Goal: Information Seeking & Learning: Learn about a topic

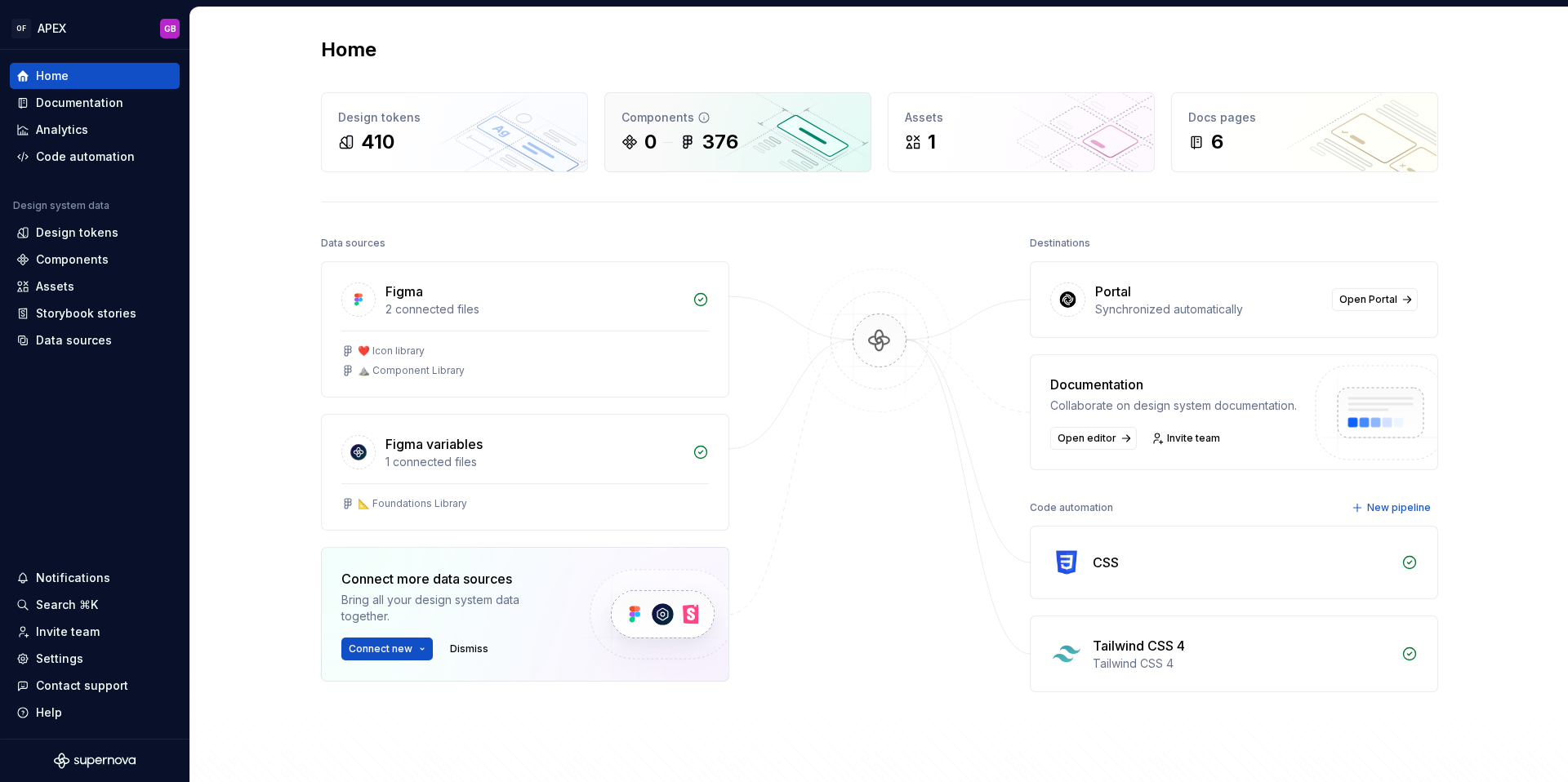
click at [716, 141] on div "376" at bounding box center [720, 142] width 36 height 26
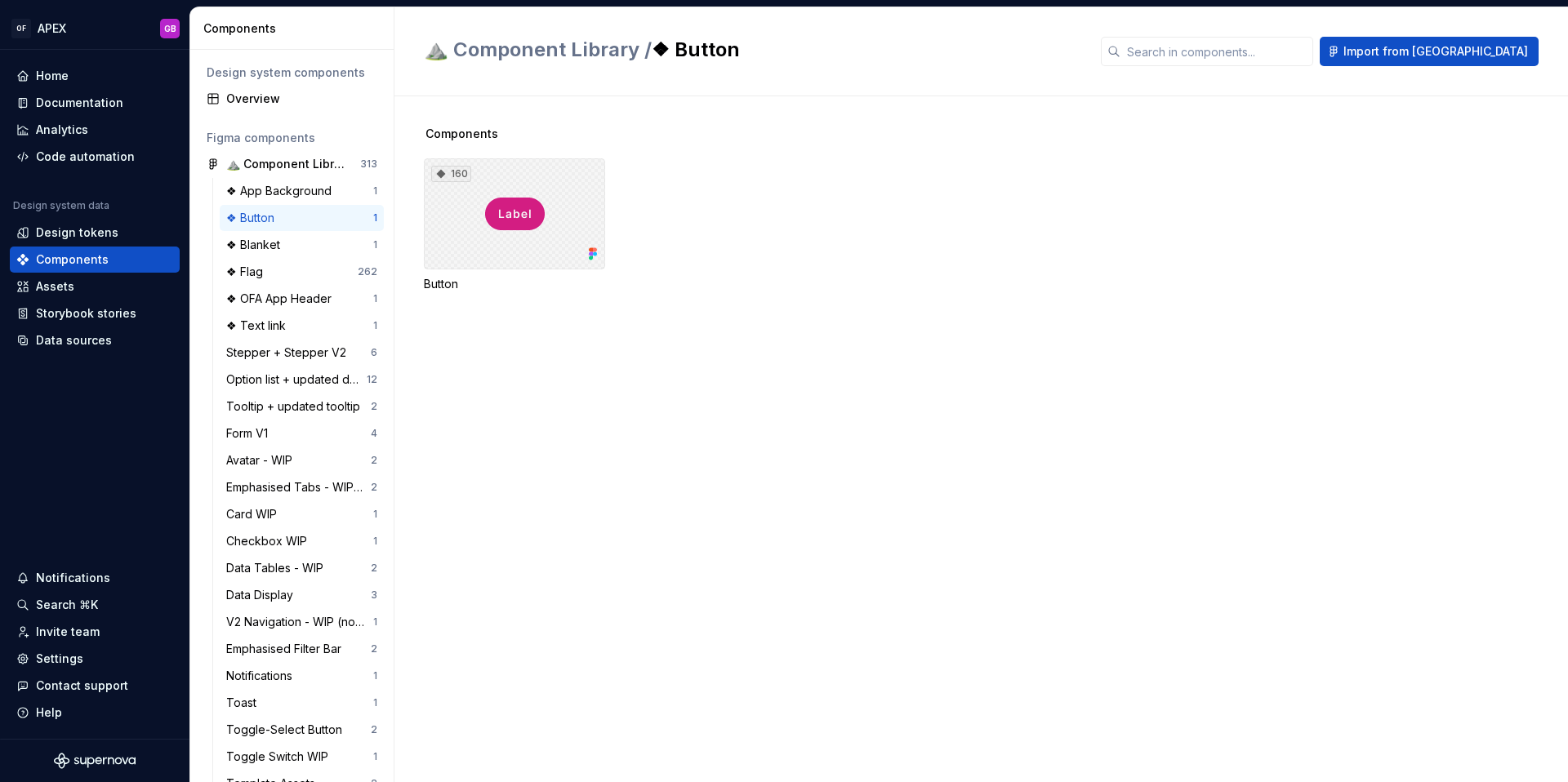
click at [521, 216] on div "160" at bounding box center [514, 214] width 181 height 111
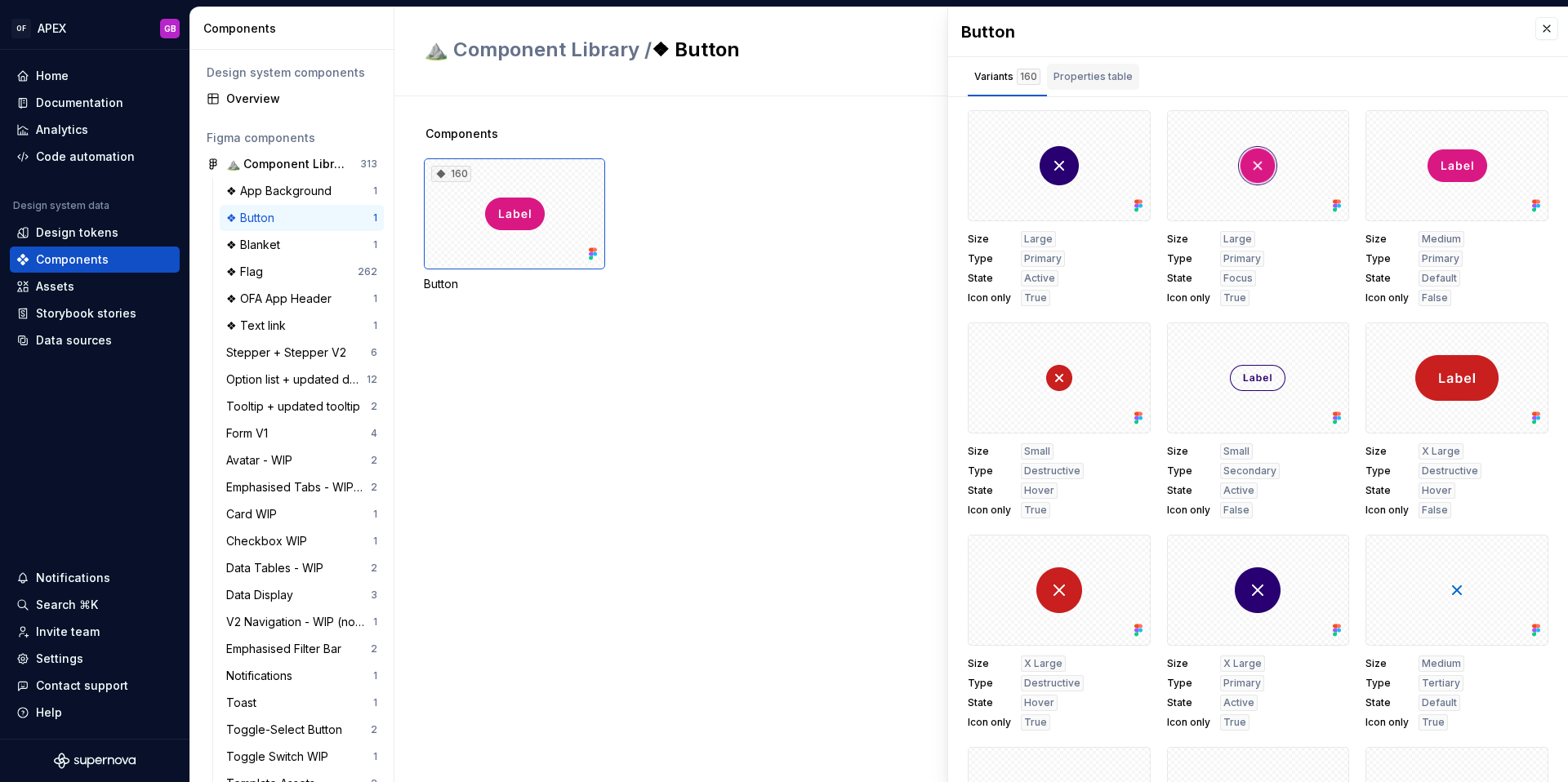
click at [1098, 77] on div "Properties table" at bounding box center [1094, 77] width 80 height 17
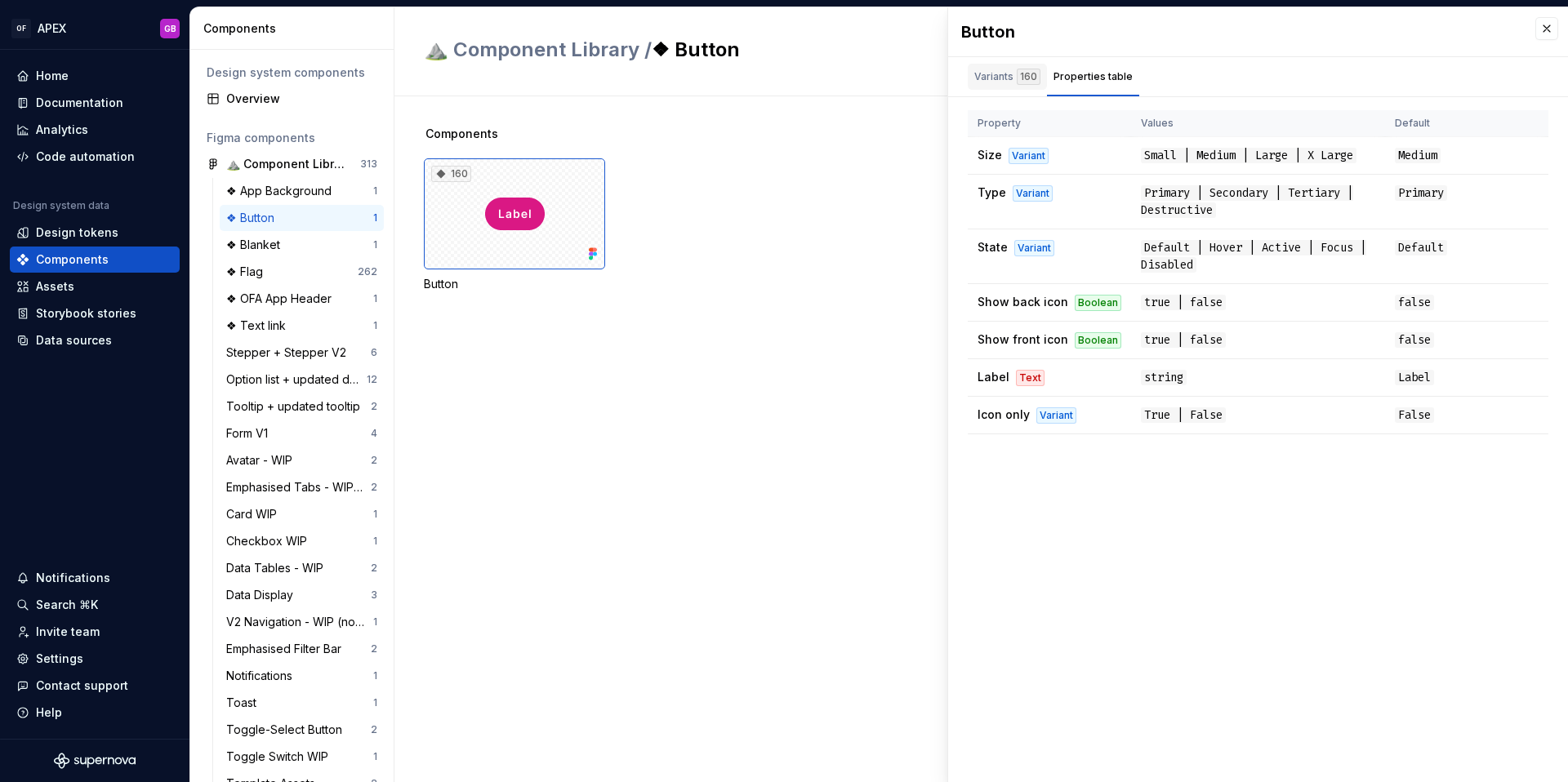
click at [993, 74] on div "Variants 160" at bounding box center [1008, 77] width 67 height 17
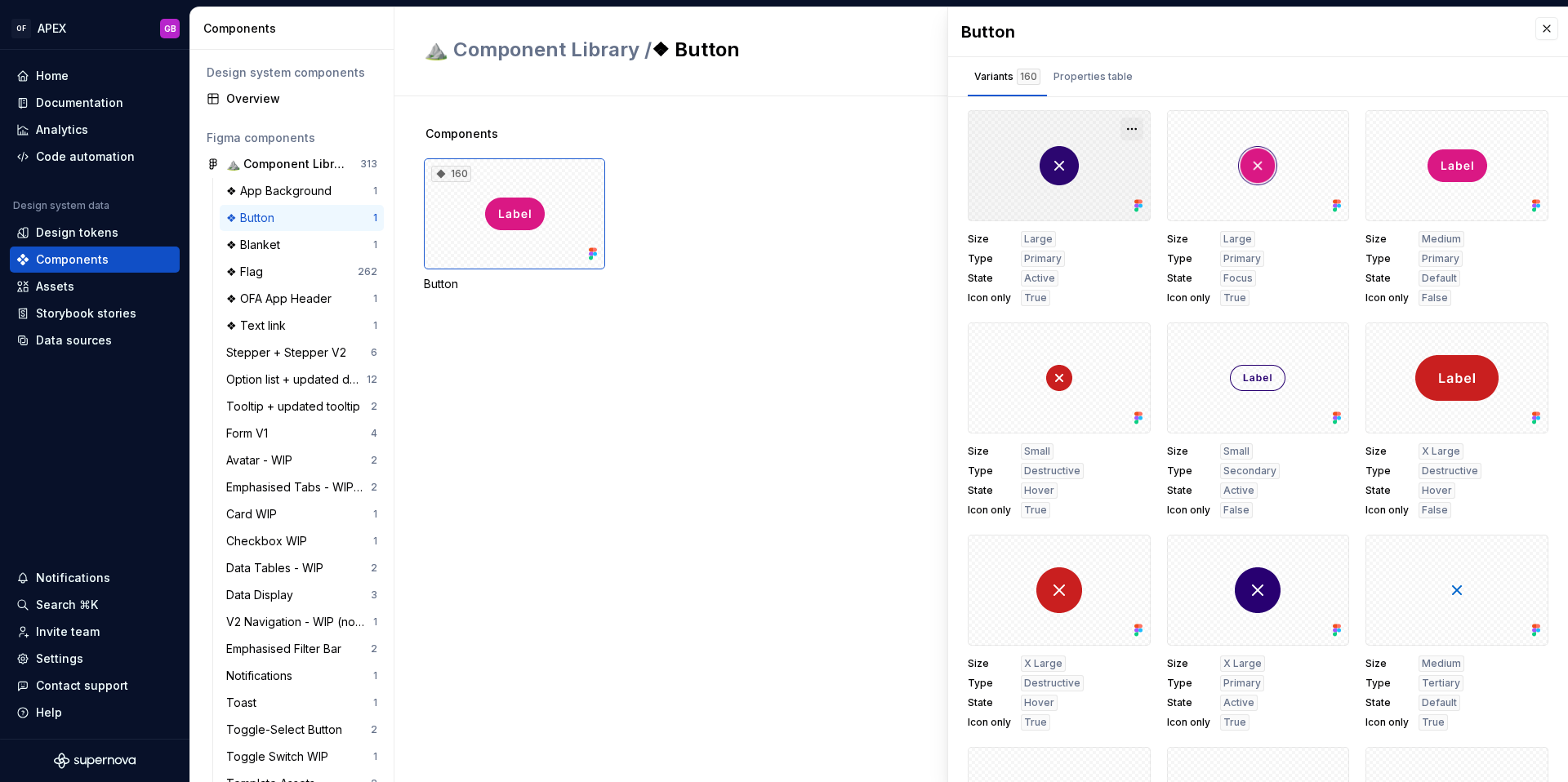
click at [1136, 129] on button "button" at bounding box center [1132, 128] width 23 height 23
click at [740, 289] on div "160 Button" at bounding box center [996, 225] width 1145 height 134
click at [256, 100] on div "Overview" at bounding box center [301, 99] width 151 height 17
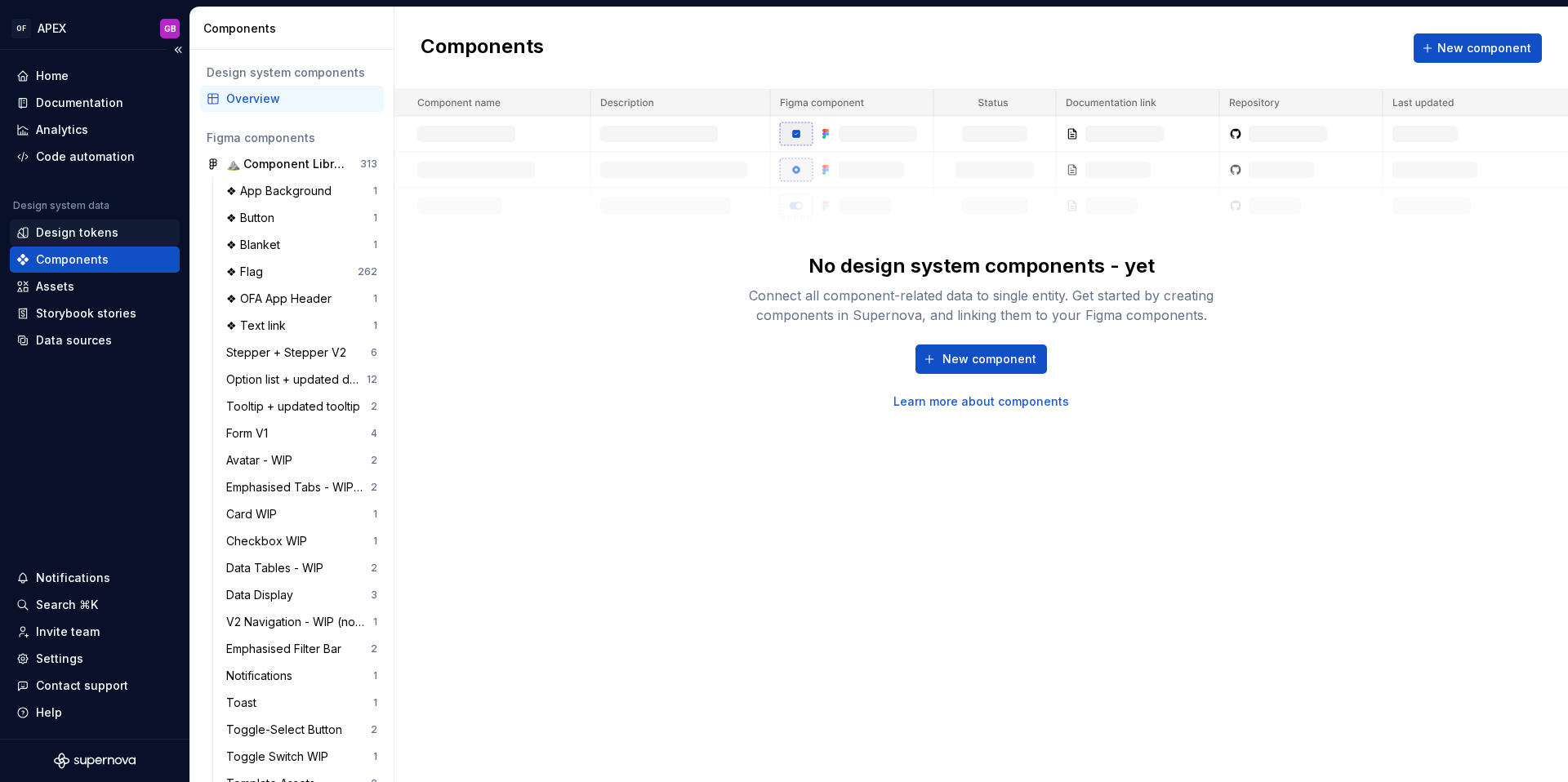
click at [75, 229] on div "Design tokens" at bounding box center [77, 233] width 82 height 17
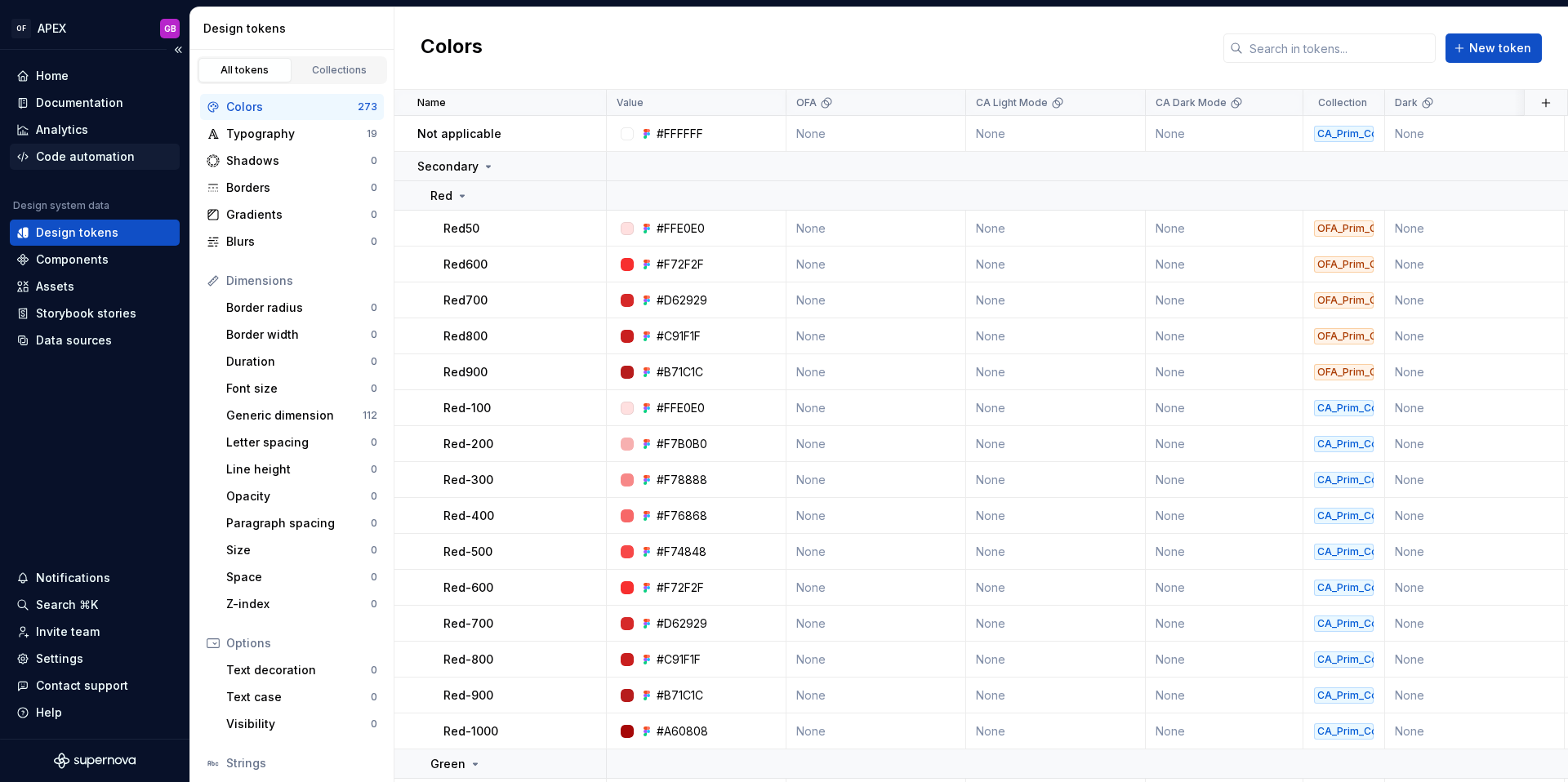
click at [69, 154] on div "Code automation" at bounding box center [85, 157] width 99 height 17
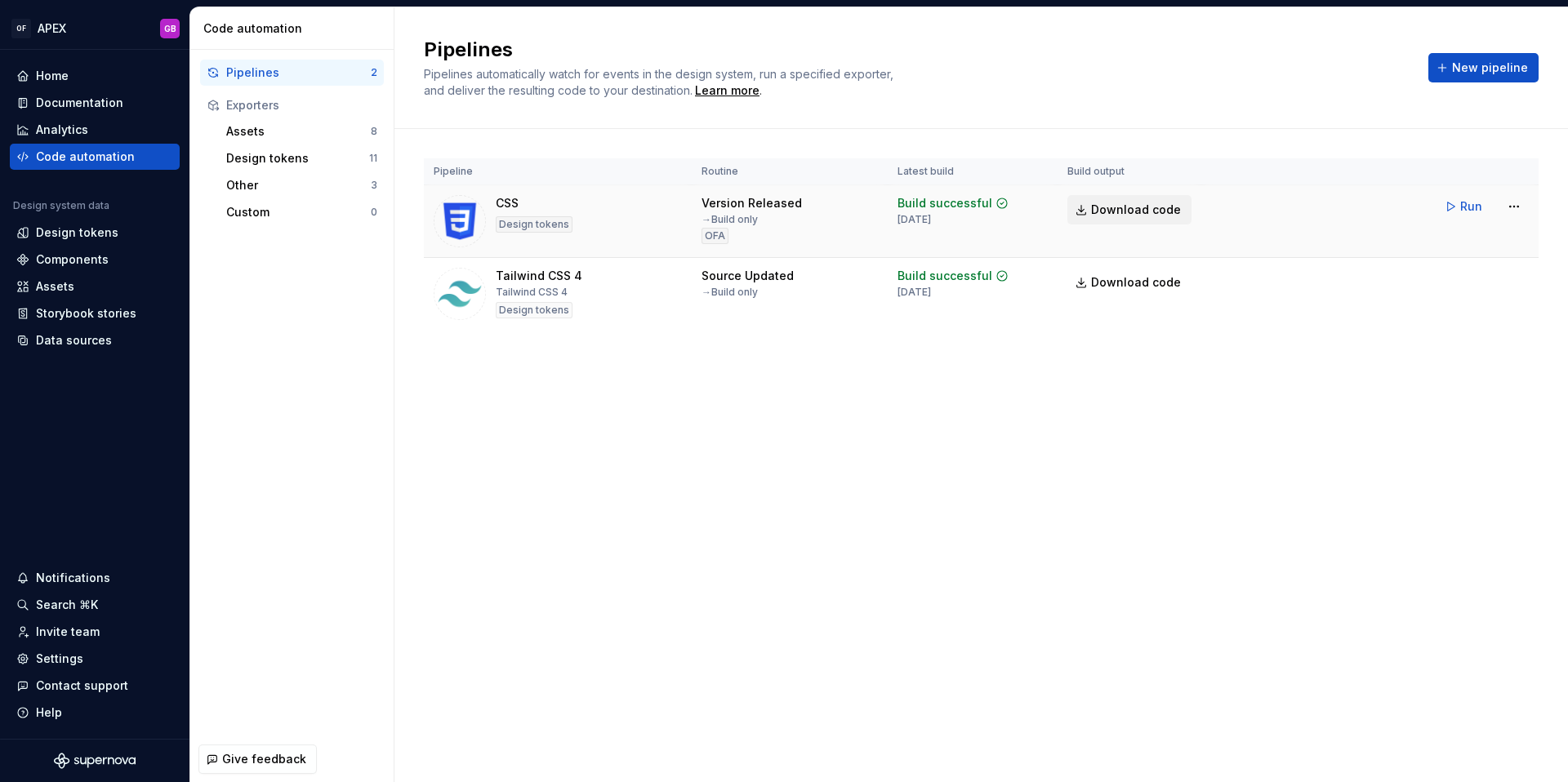
click at [1084, 204] on link "Download code" at bounding box center [1130, 210] width 124 height 30
click at [91, 104] on div "Documentation" at bounding box center [80, 103] width 88 height 17
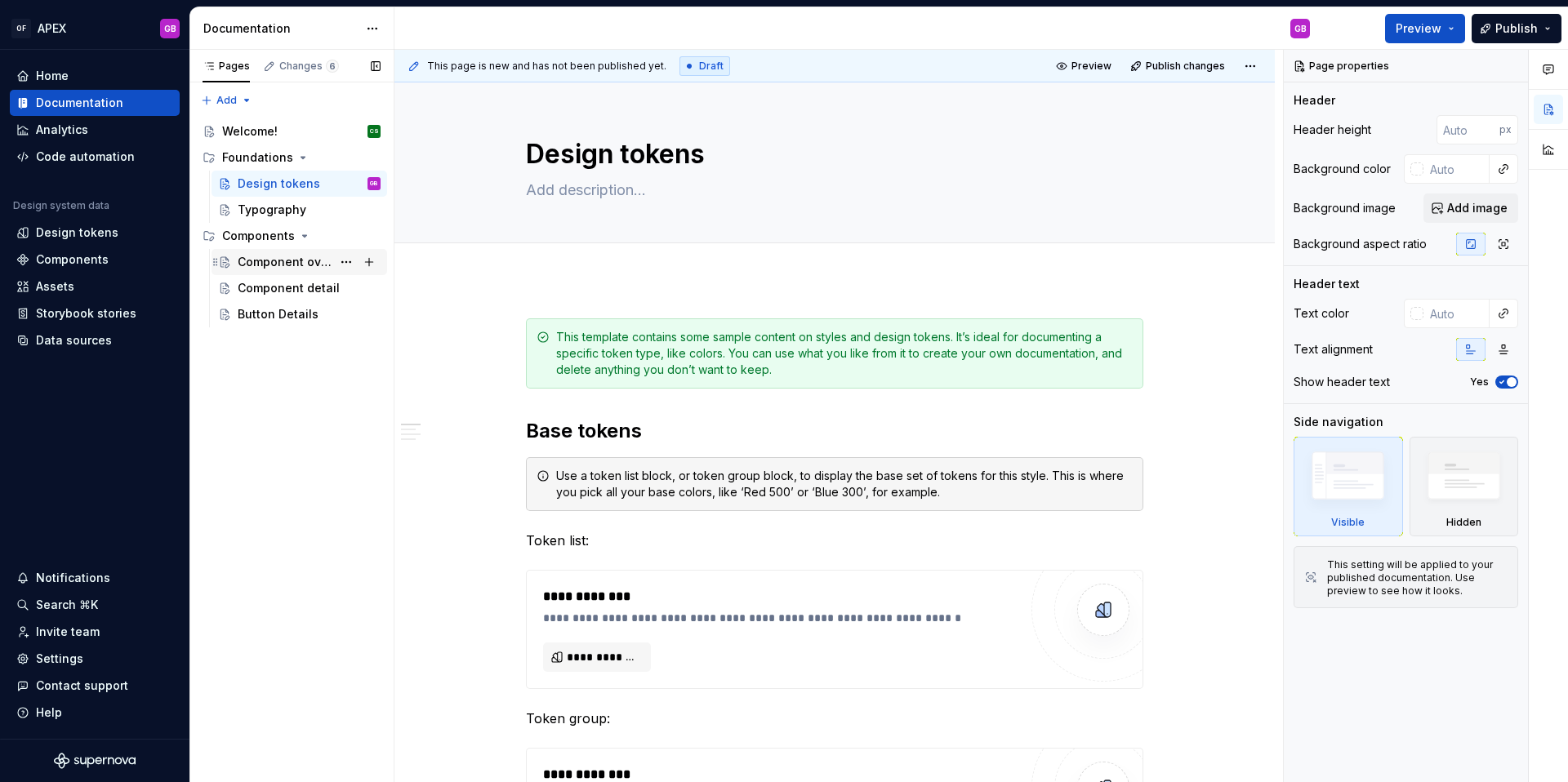
click at [274, 263] on div "Component overview" at bounding box center [285, 263] width 94 height 17
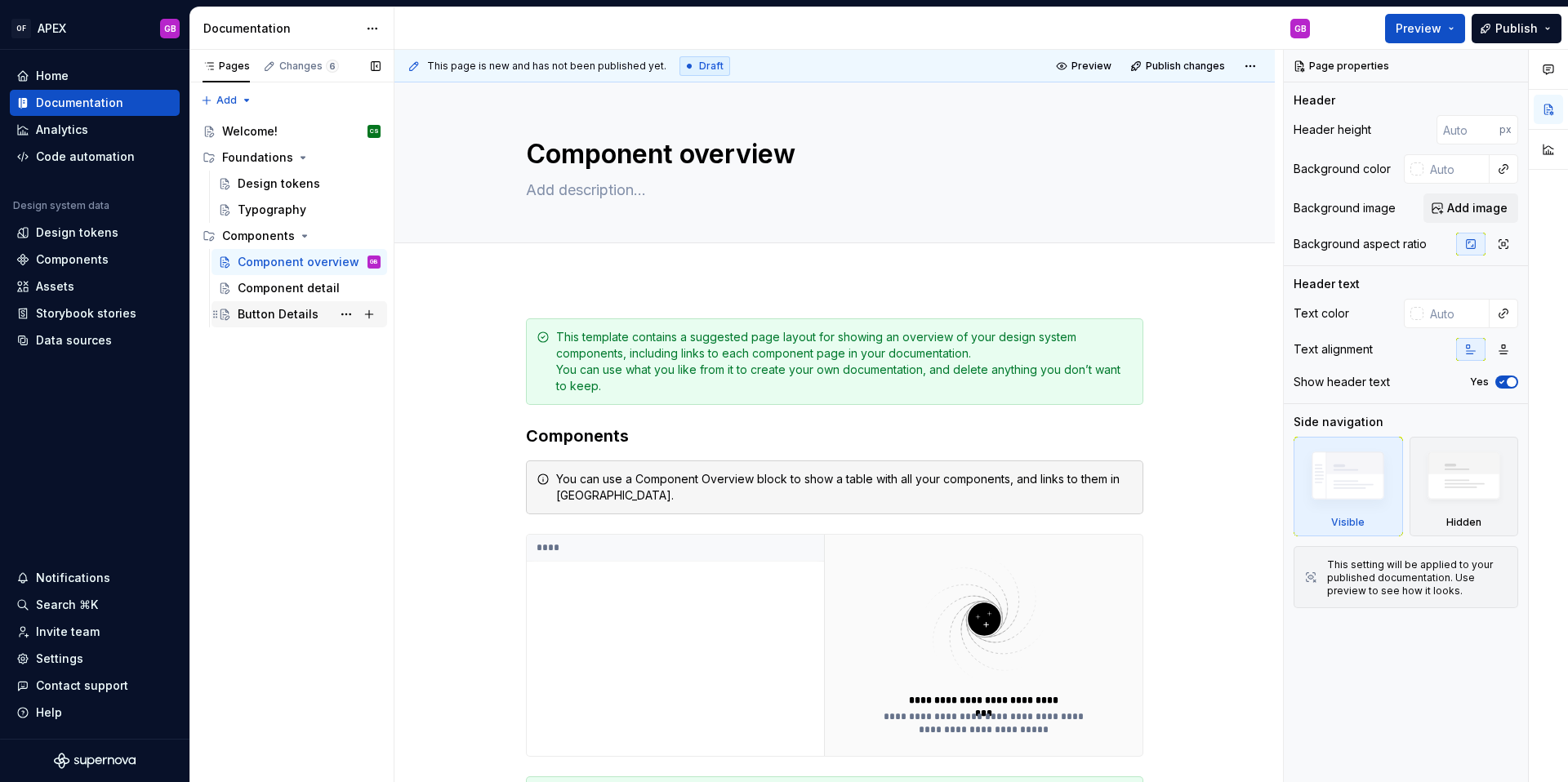
click at [263, 316] on div "Button Details" at bounding box center [277, 314] width 80 height 17
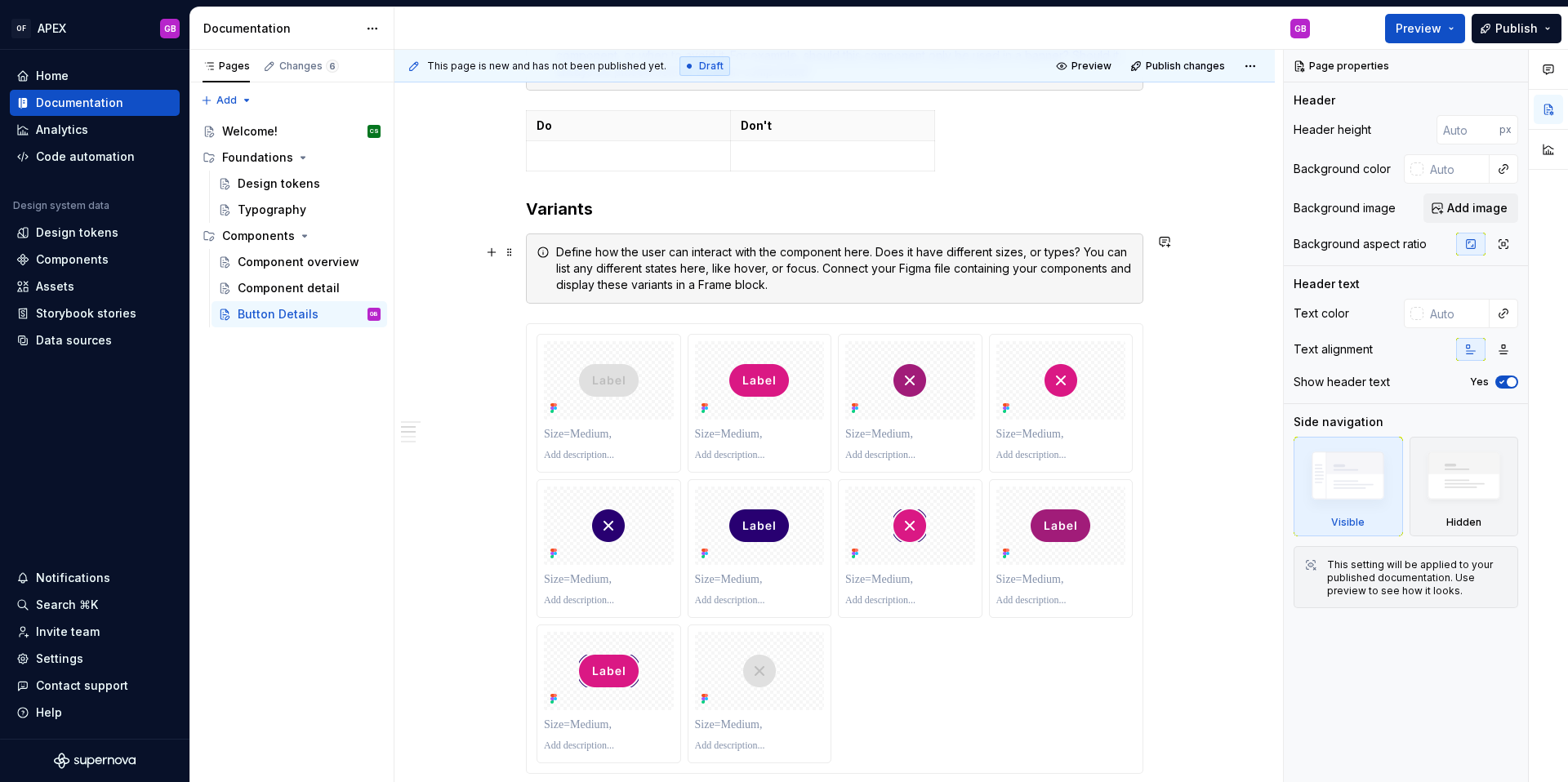
scroll to position [640, 0]
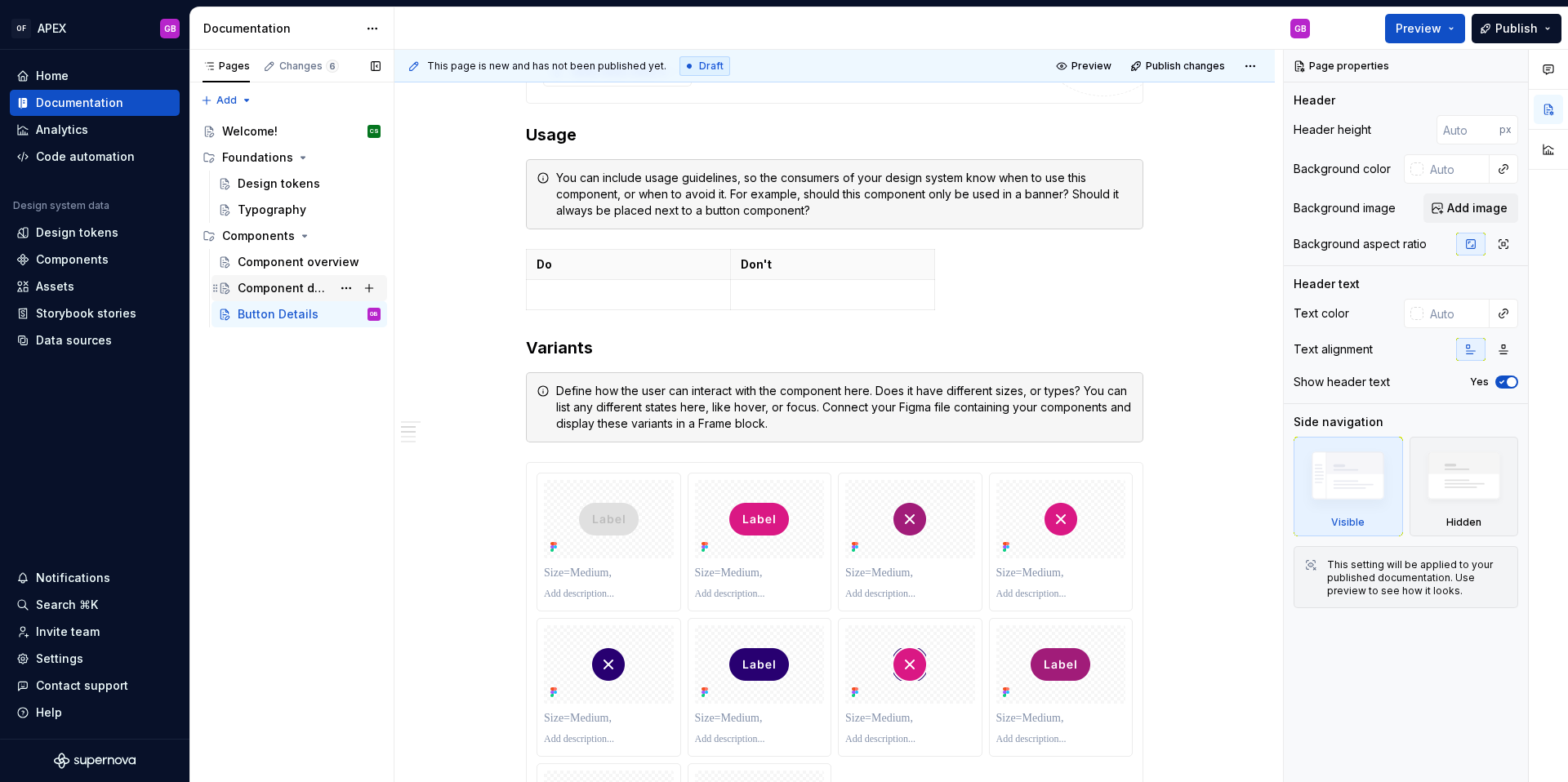
click at [285, 290] on div "Component detail" at bounding box center [285, 288] width 94 height 17
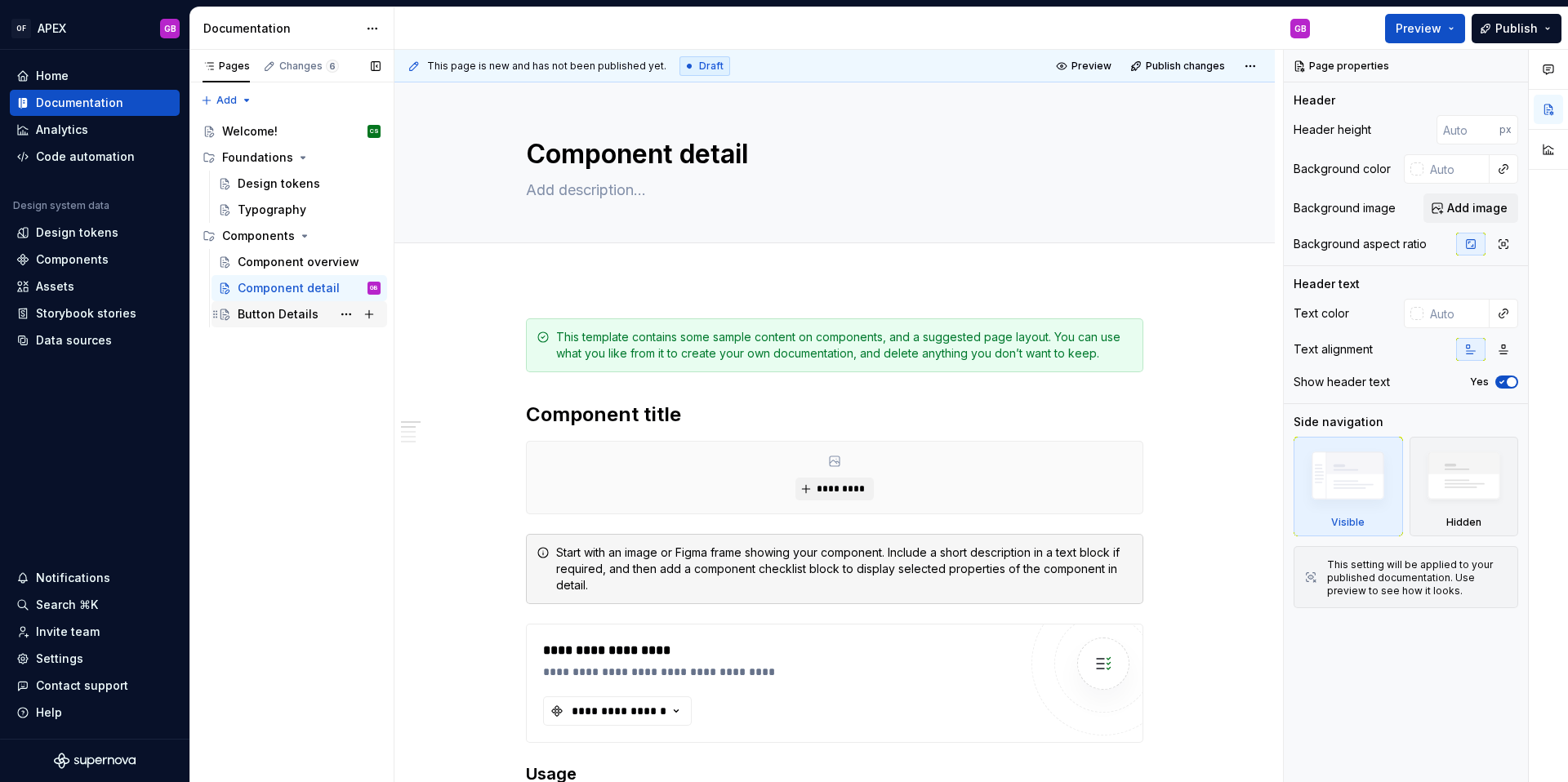
click at [267, 319] on div "Button Details" at bounding box center [277, 314] width 80 height 17
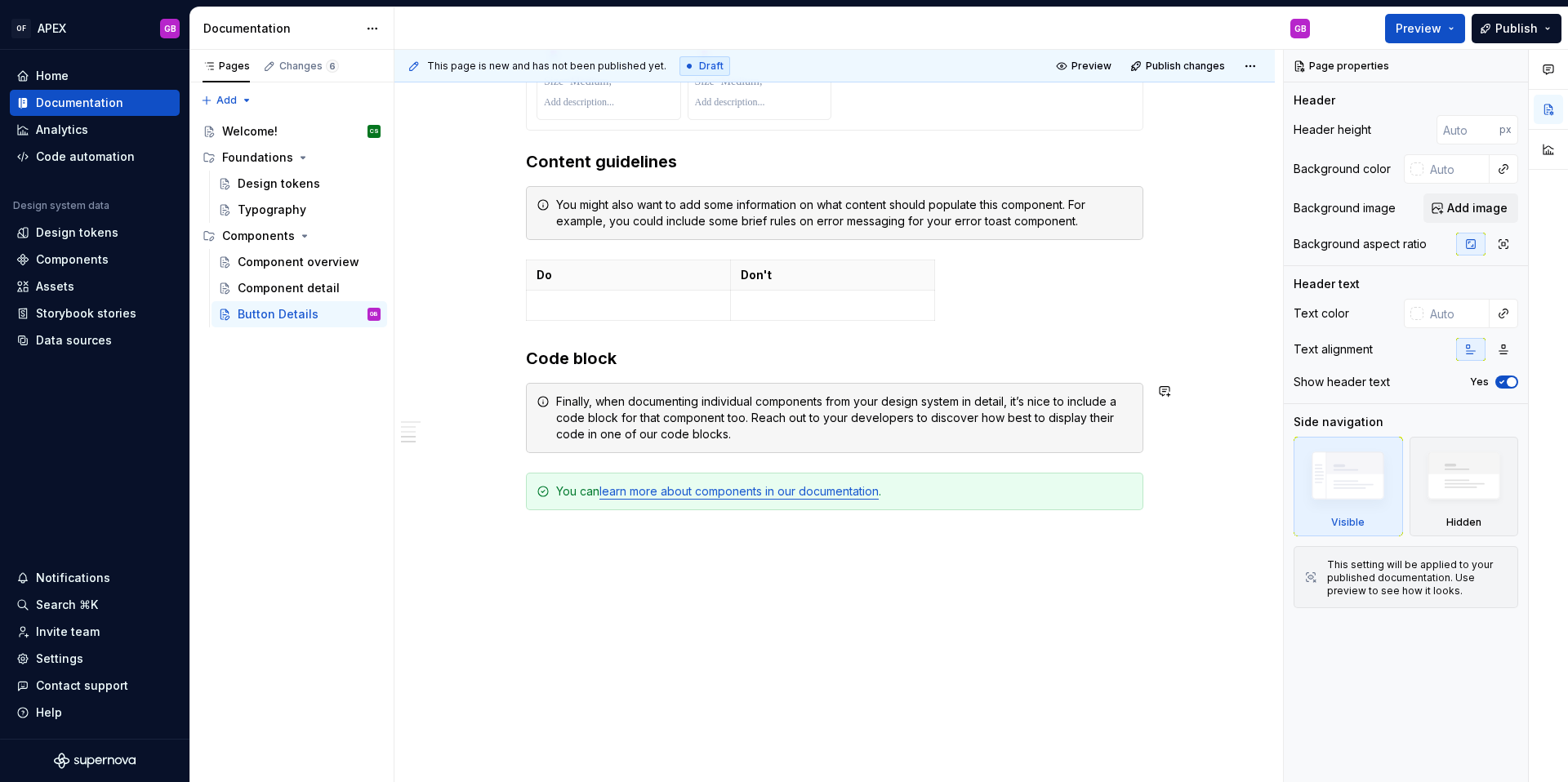
scroll to position [1439, 0]
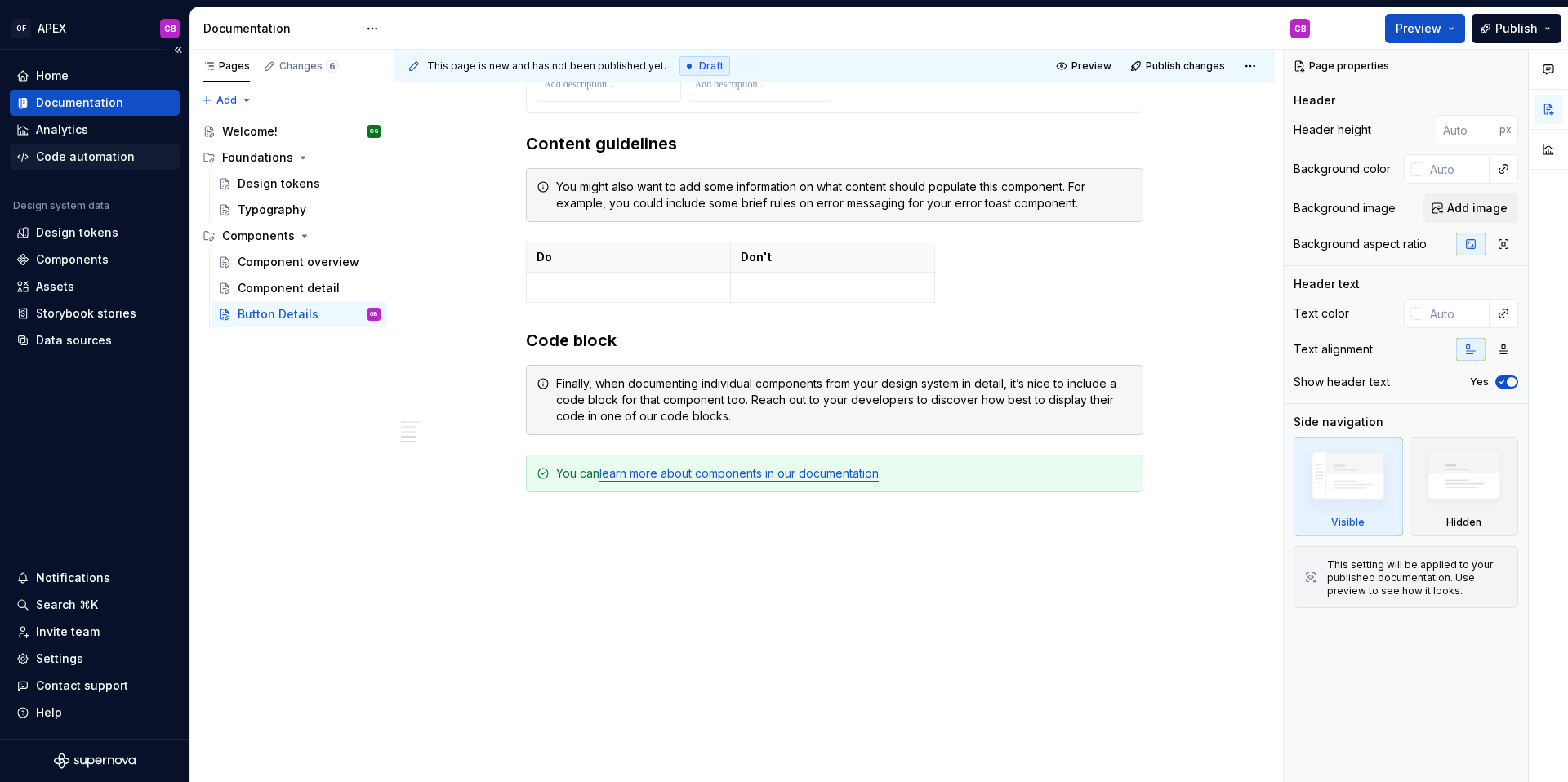
click at [51, 155] on div "Code automation" at bounding box center [85, 157] width 99 height 17
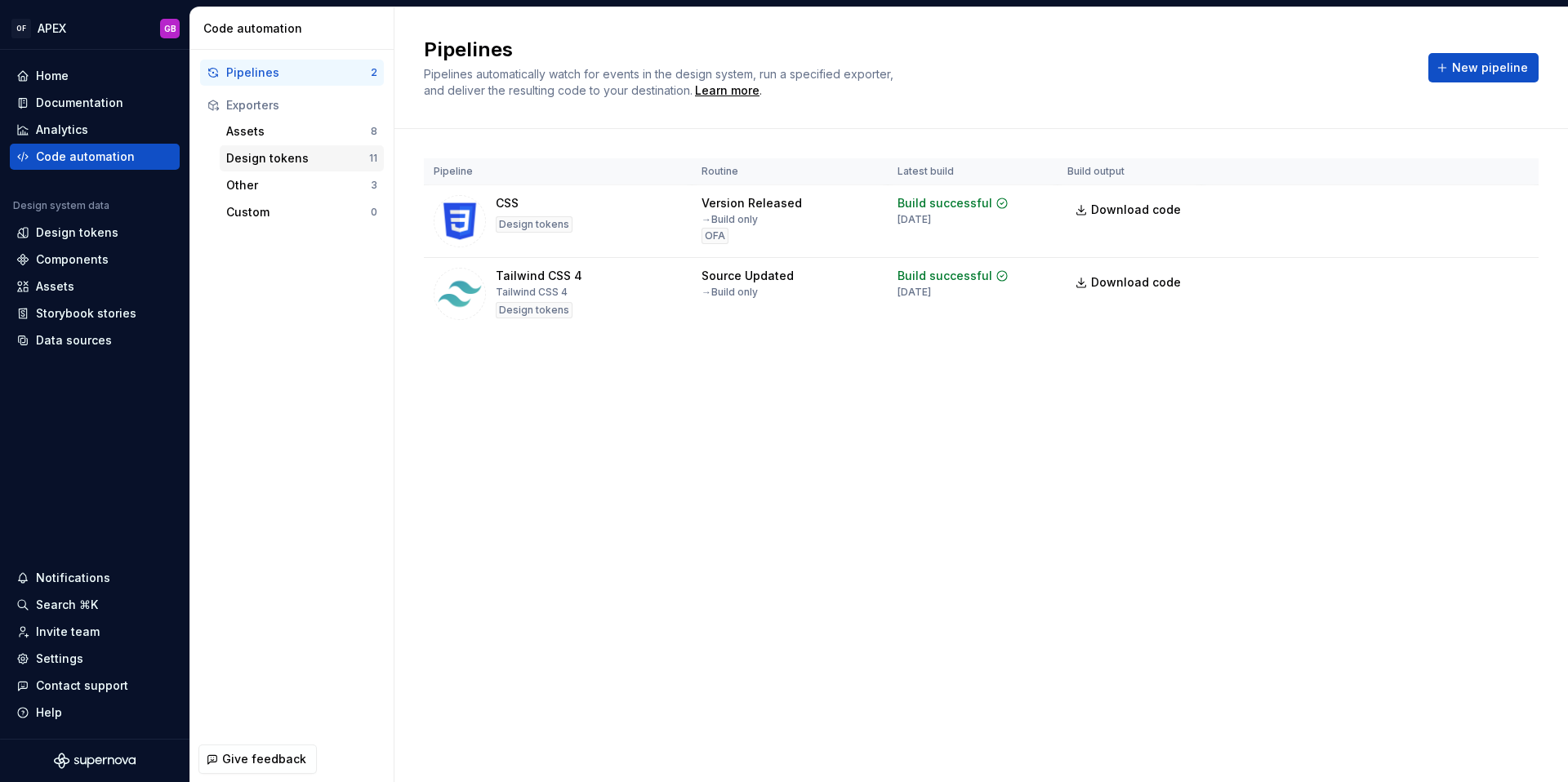
click at [270, 156] on div "Design tokens" at bounding box center [298, 159] width 143 height 17
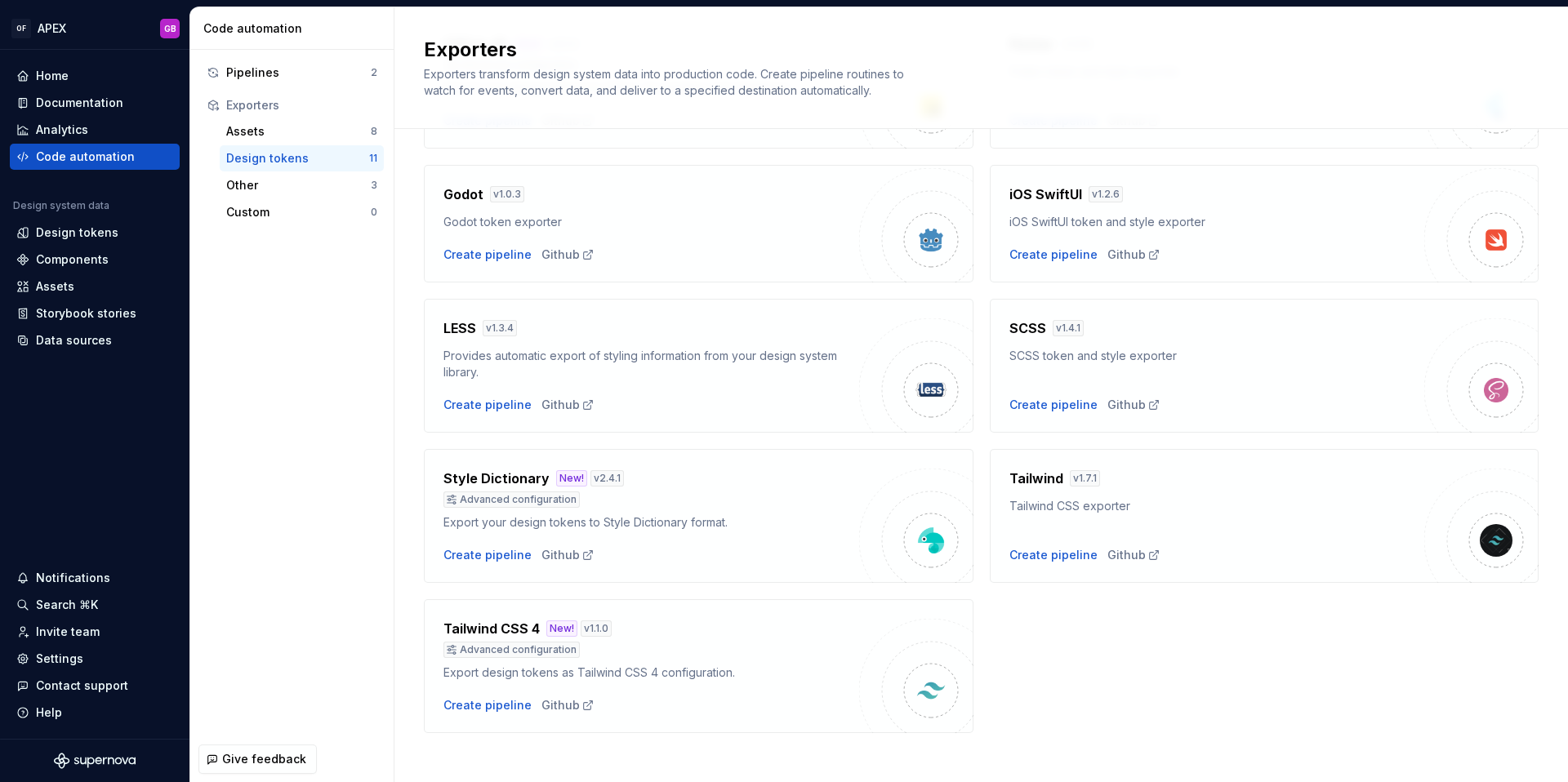
scroll to position [347, 0]
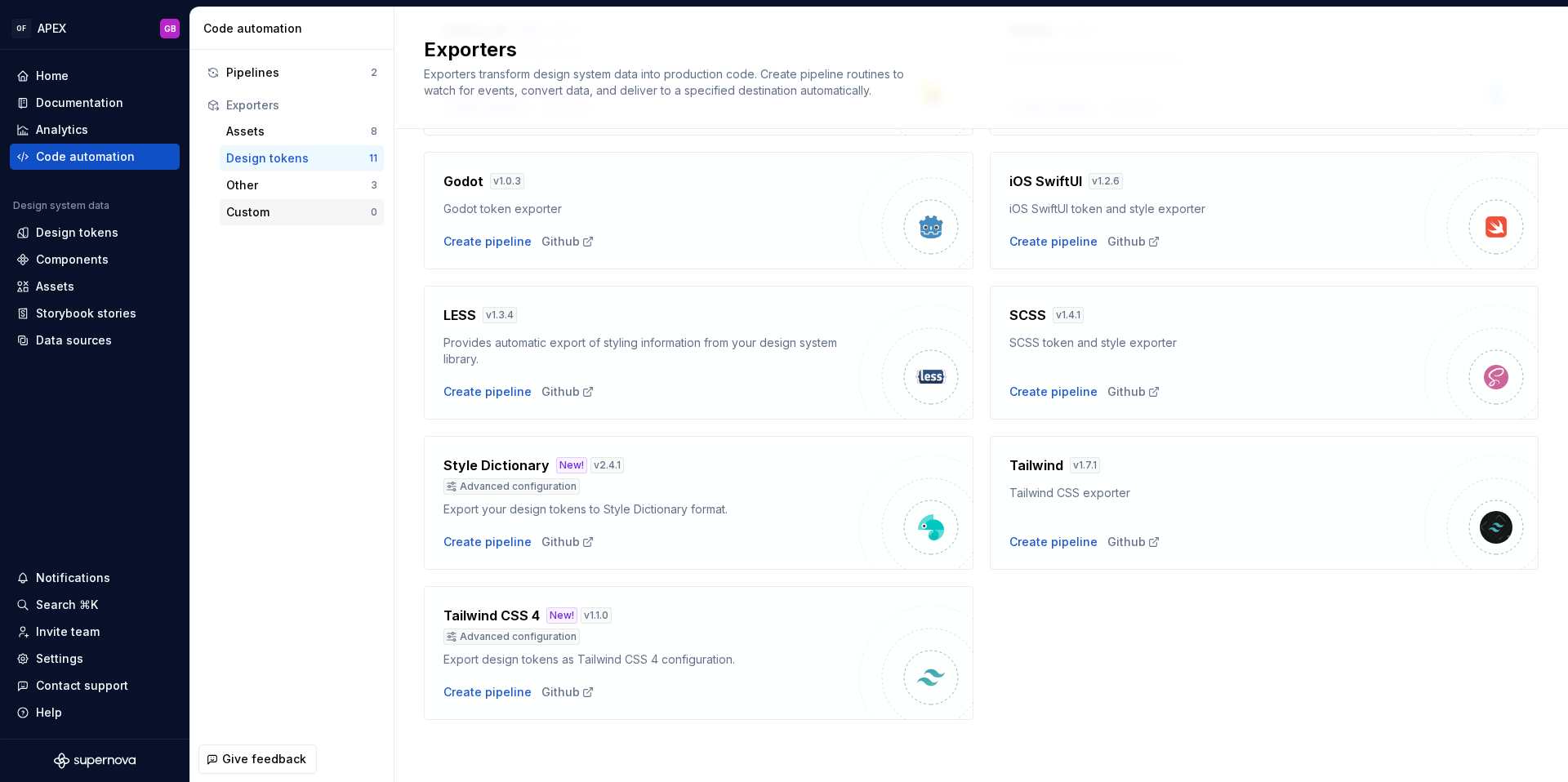
click at [245, 214] on div "Custom" at bounding box center [299, 213] width 144 height 17
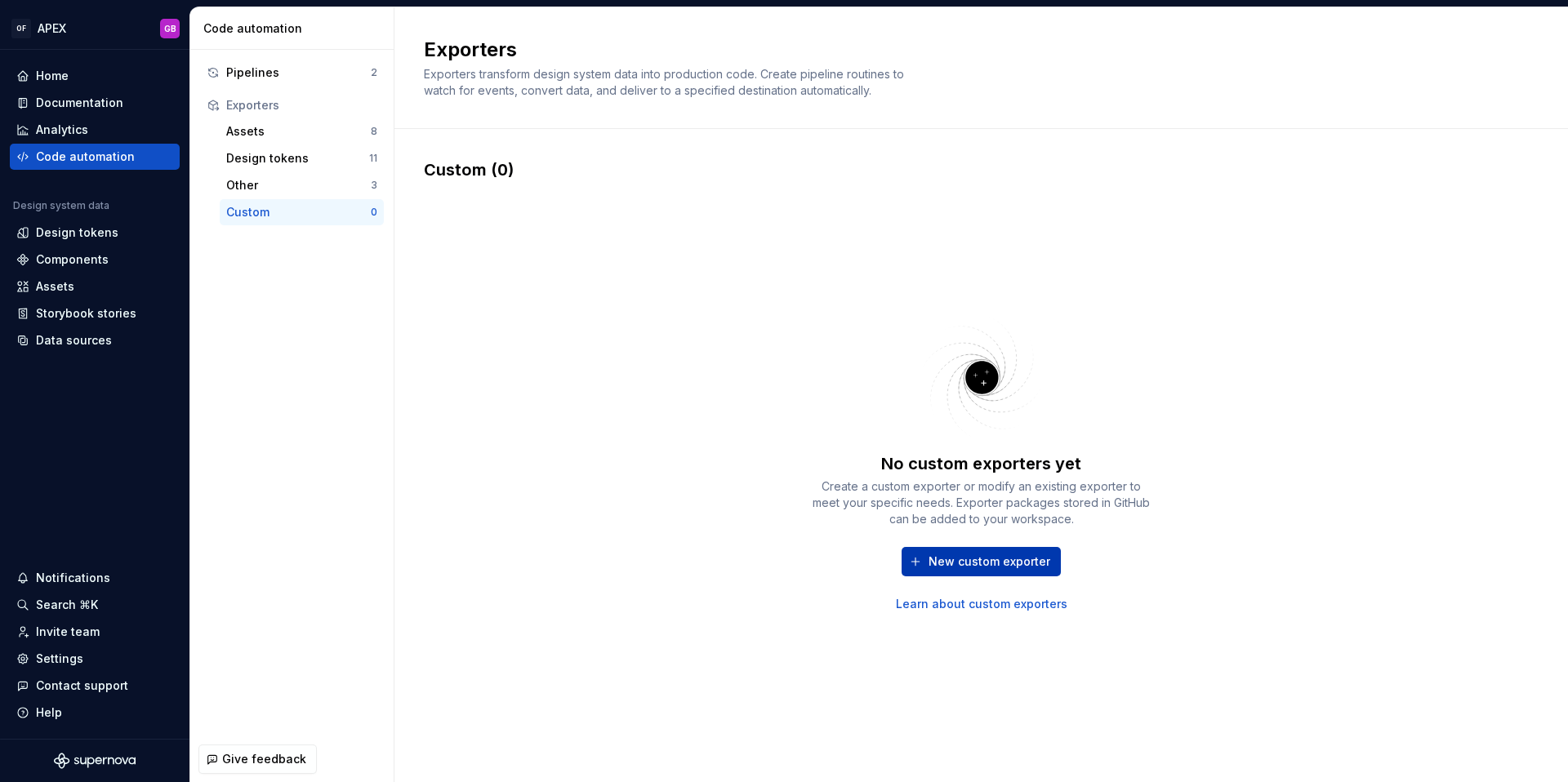
click at [970, 560] on span "New custom exporter" at bounding box center [989, 562] width 122 height 17
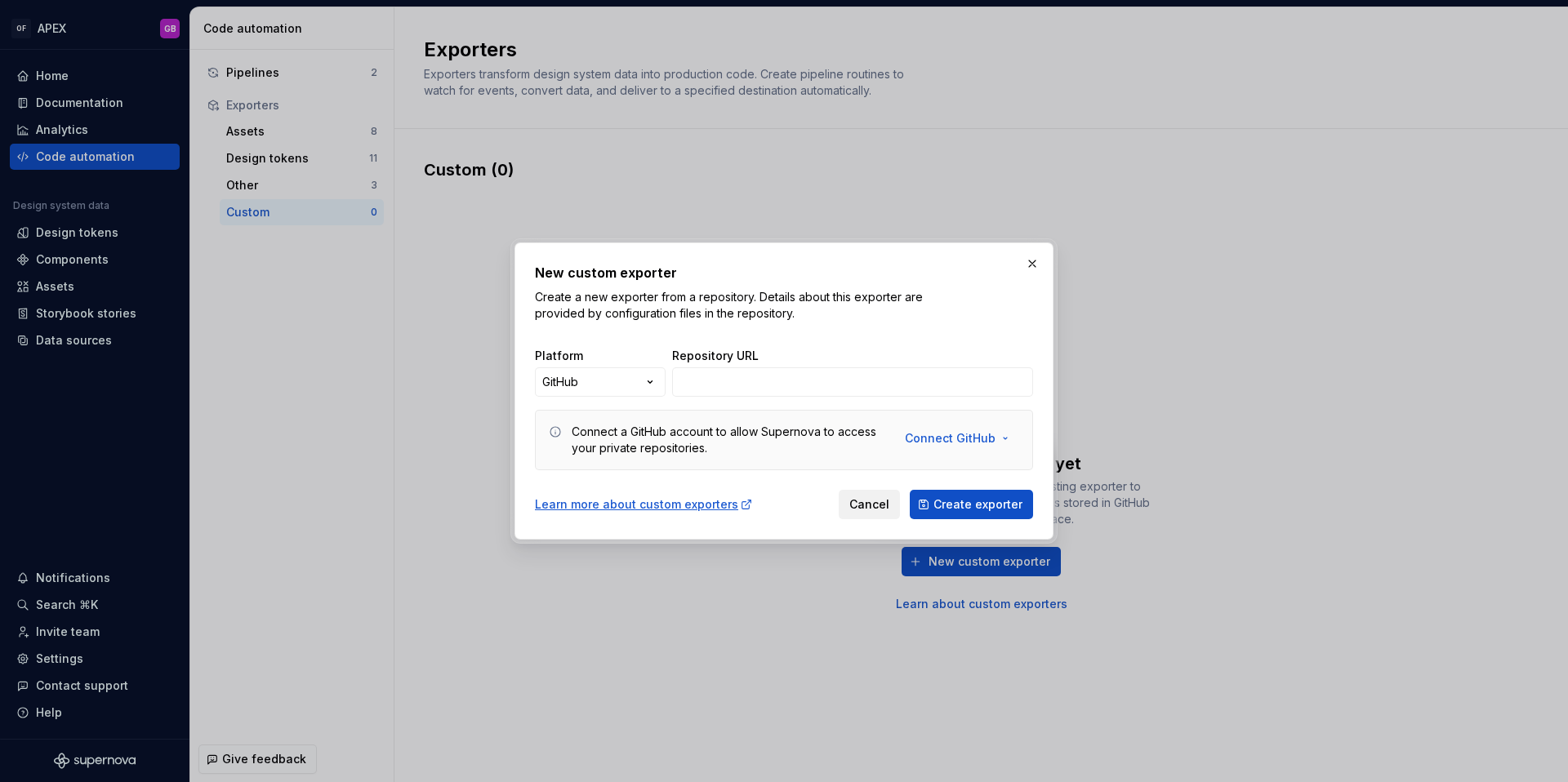
click at [869, 508] on span "Cancel" at bounding box center [869, 505] width 40 height 17
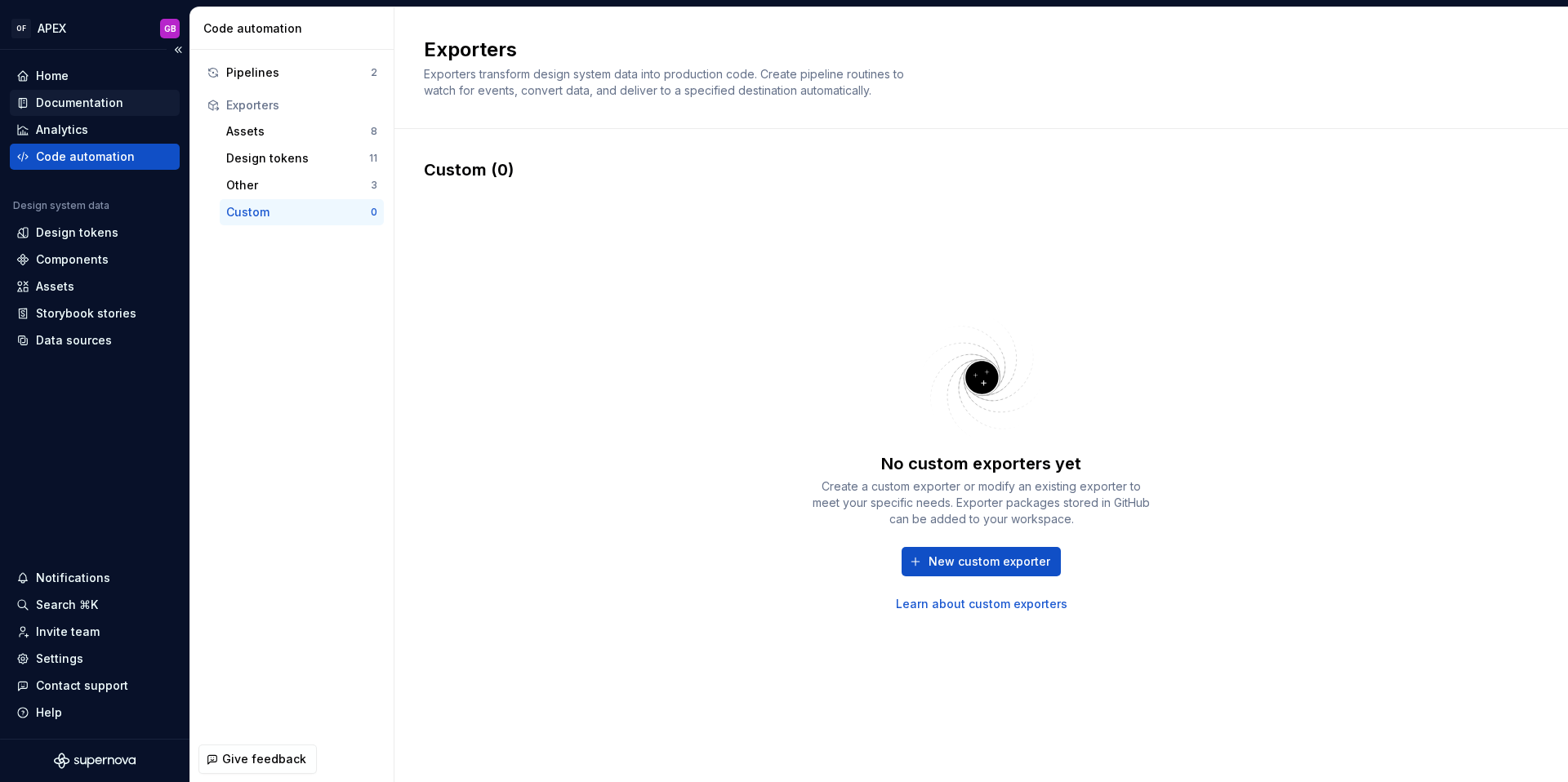
click at [67, 103] on div "Documentation" at bounding box center [80, 103] width 88 height 17
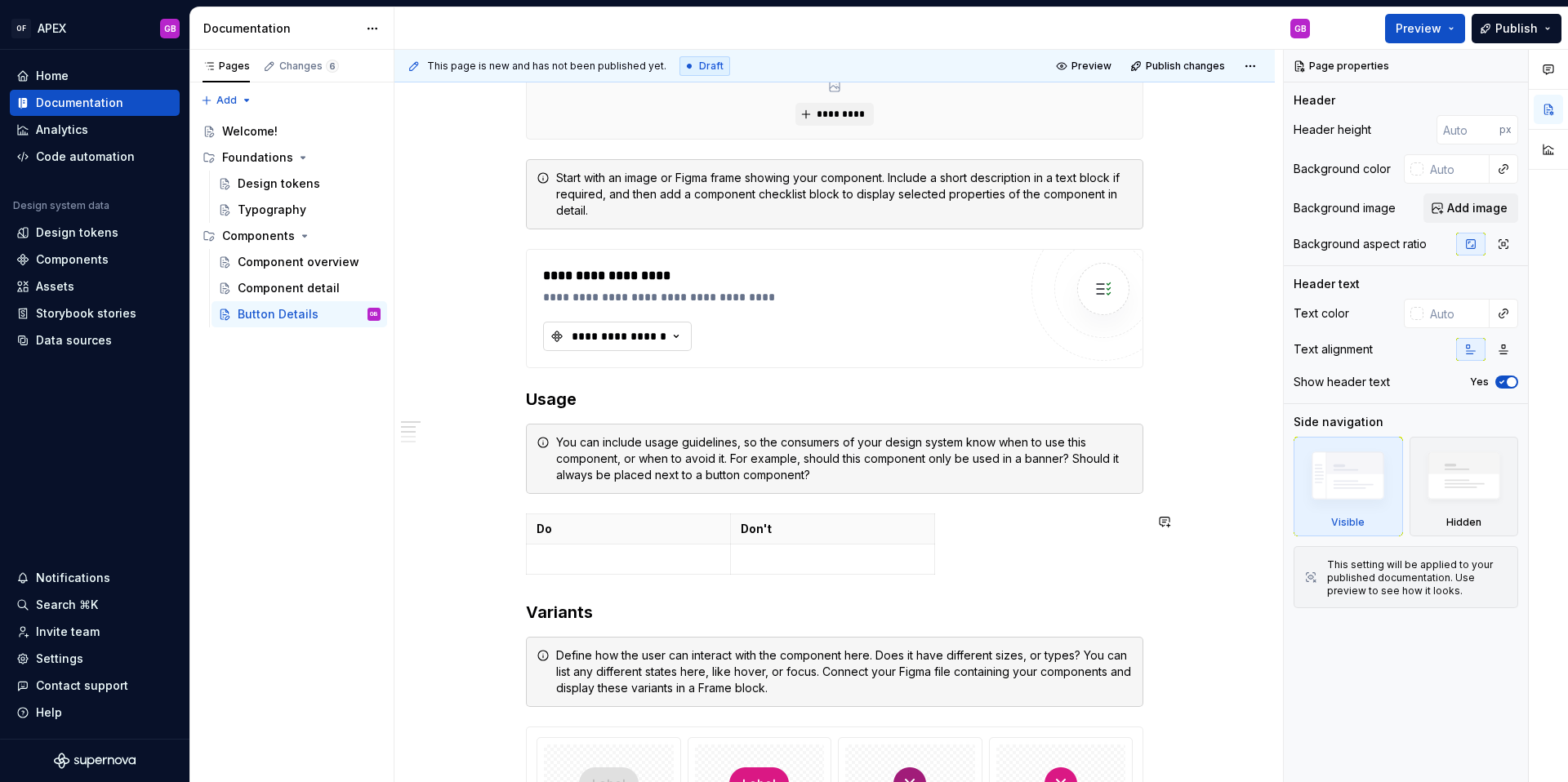
scroll to position [276, 0]
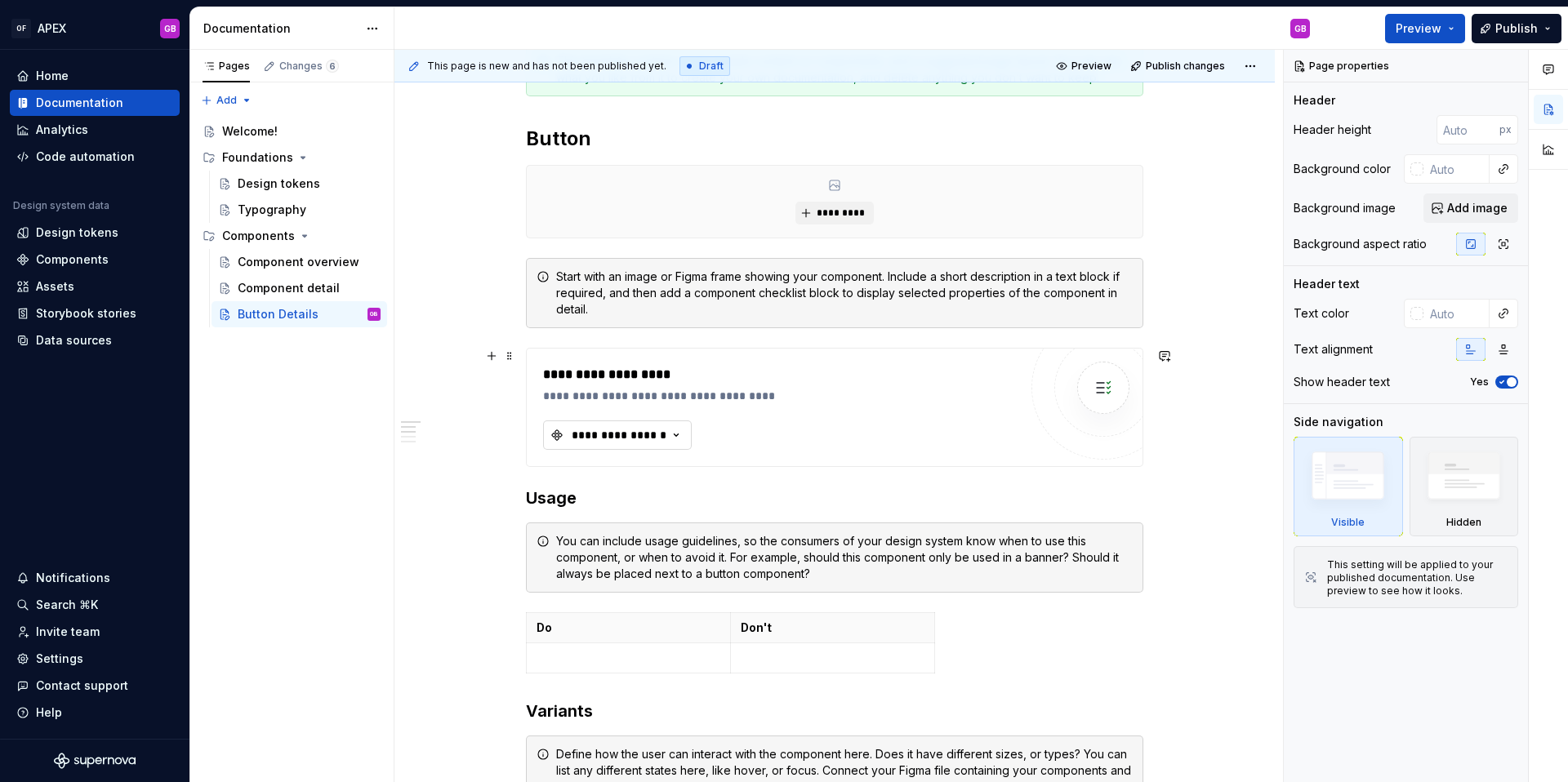
click at [682, 429] on icon "button" at bounding box center [677, 435] width 17 height 17
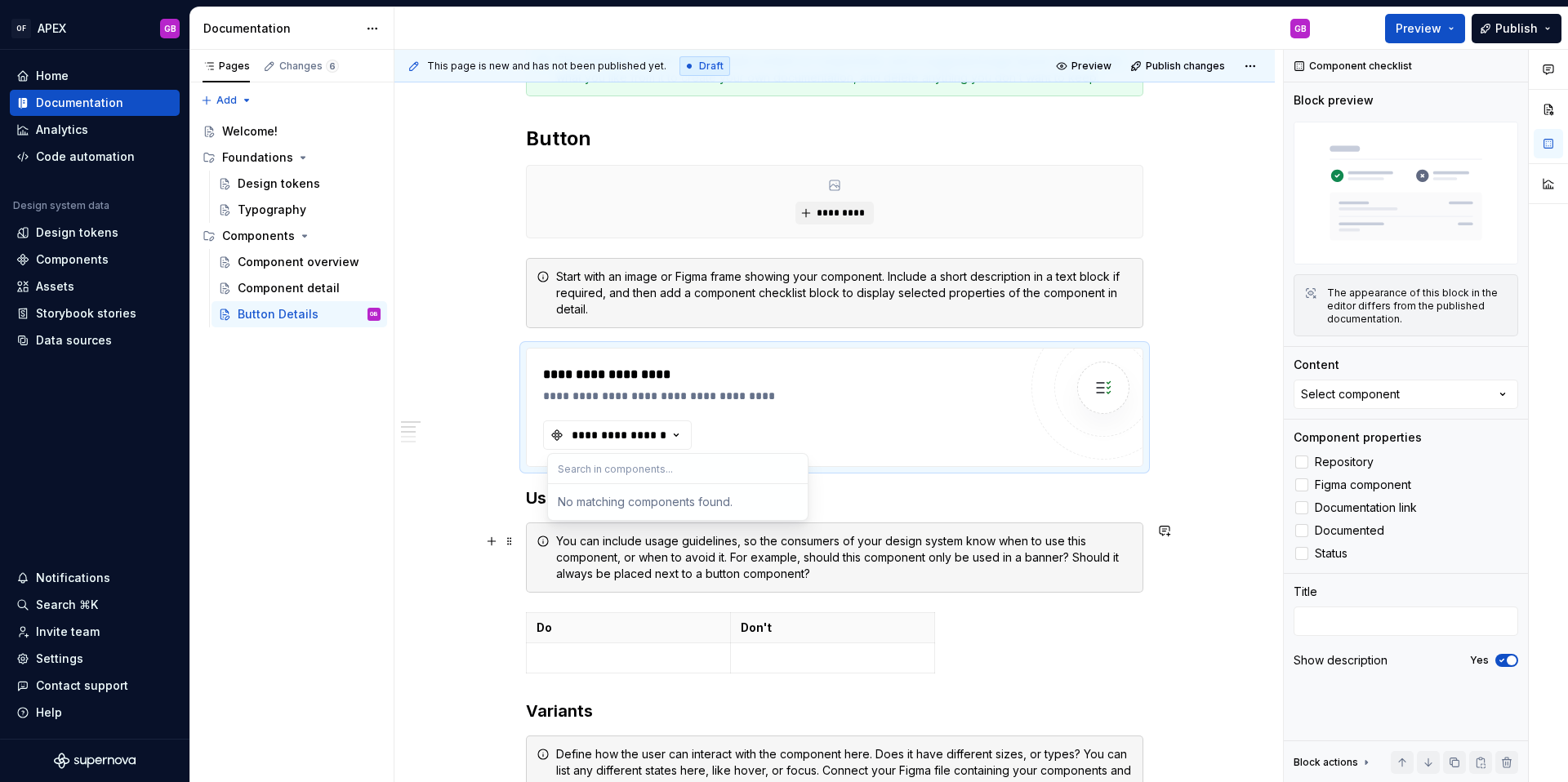
click at [1420, 396] on button "Select component" at bounding box center [1405, 395] width 225 height 30
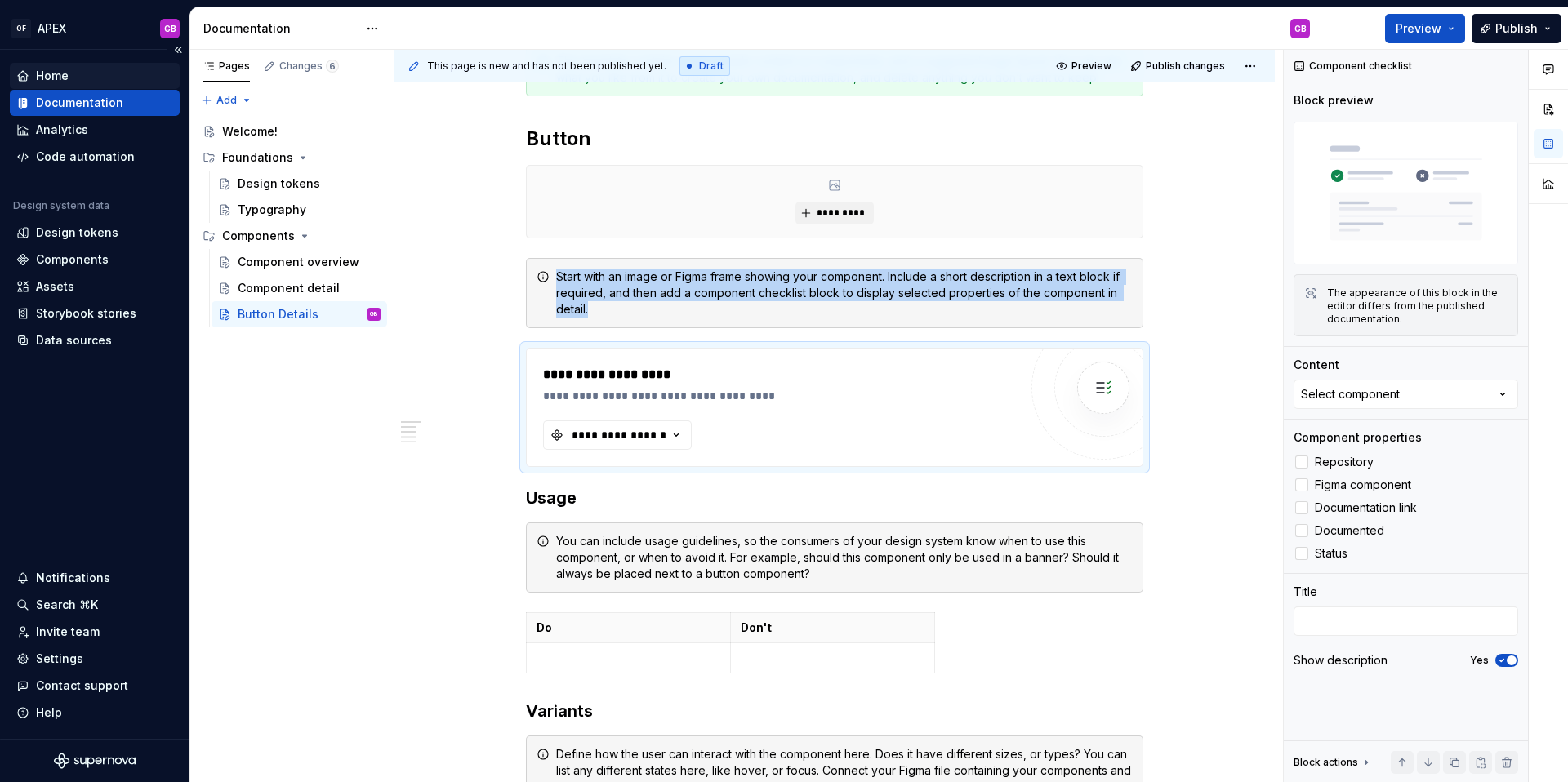
click at [53, 68] on div "Home" at bounding box center [52, 76] width 32 height 17
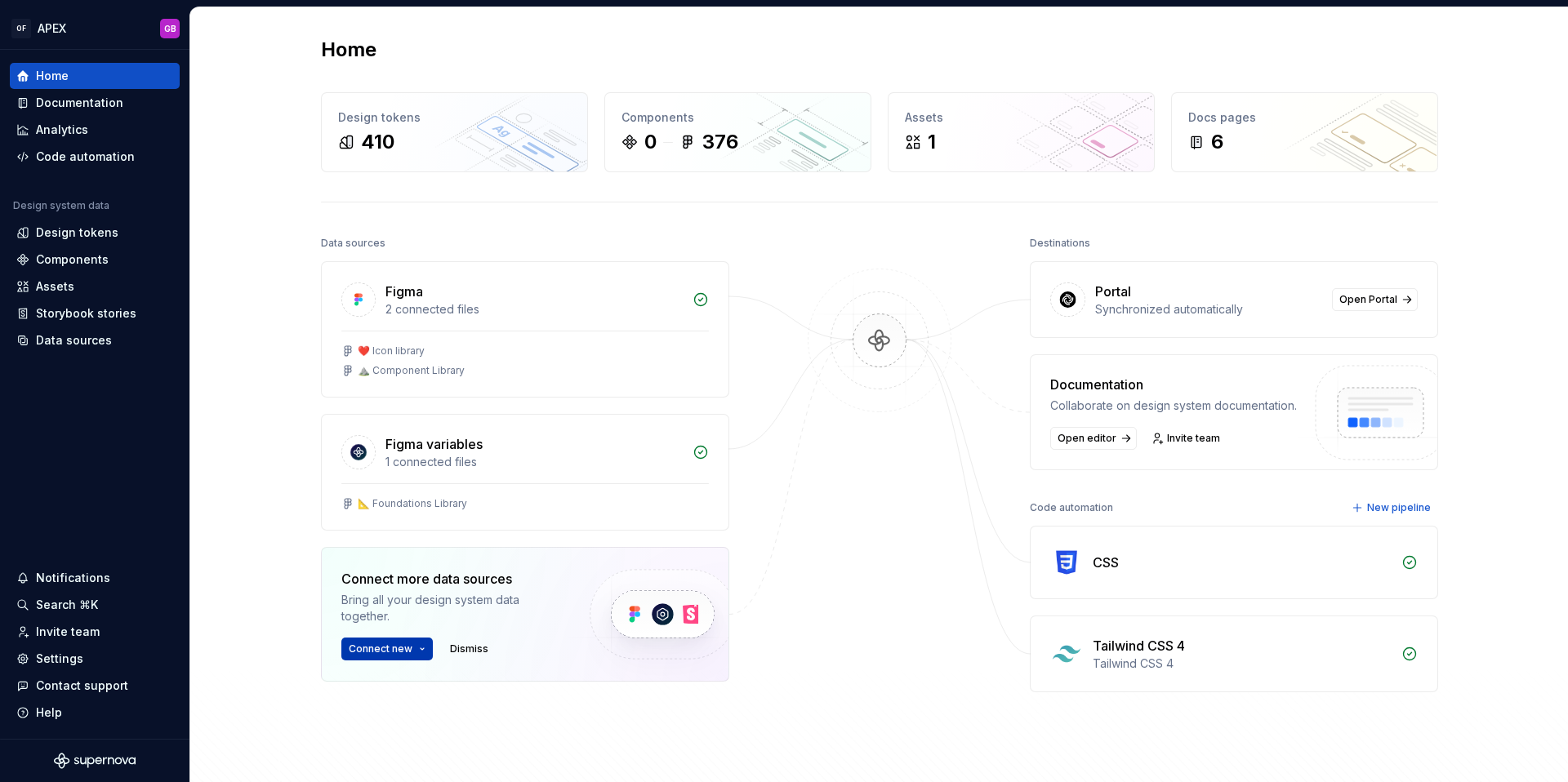
click at [422, 648] on button "Connect new" at bounding box center [386, 649] width 92 height 23
click at [238, 573] on div "Home Design tokens 410 Components 0 376 Assets 1 Docs pages 6 Data sources Figm…" at bounding box center [879, 433] width 1378 height 851
click at [1373, 299] on span "Open Portal" at bounding box center [1368, 299] width 58 height 13
click at [74, 102] on div "Documentation" at bounding box center [80, 103] width 88 height 17
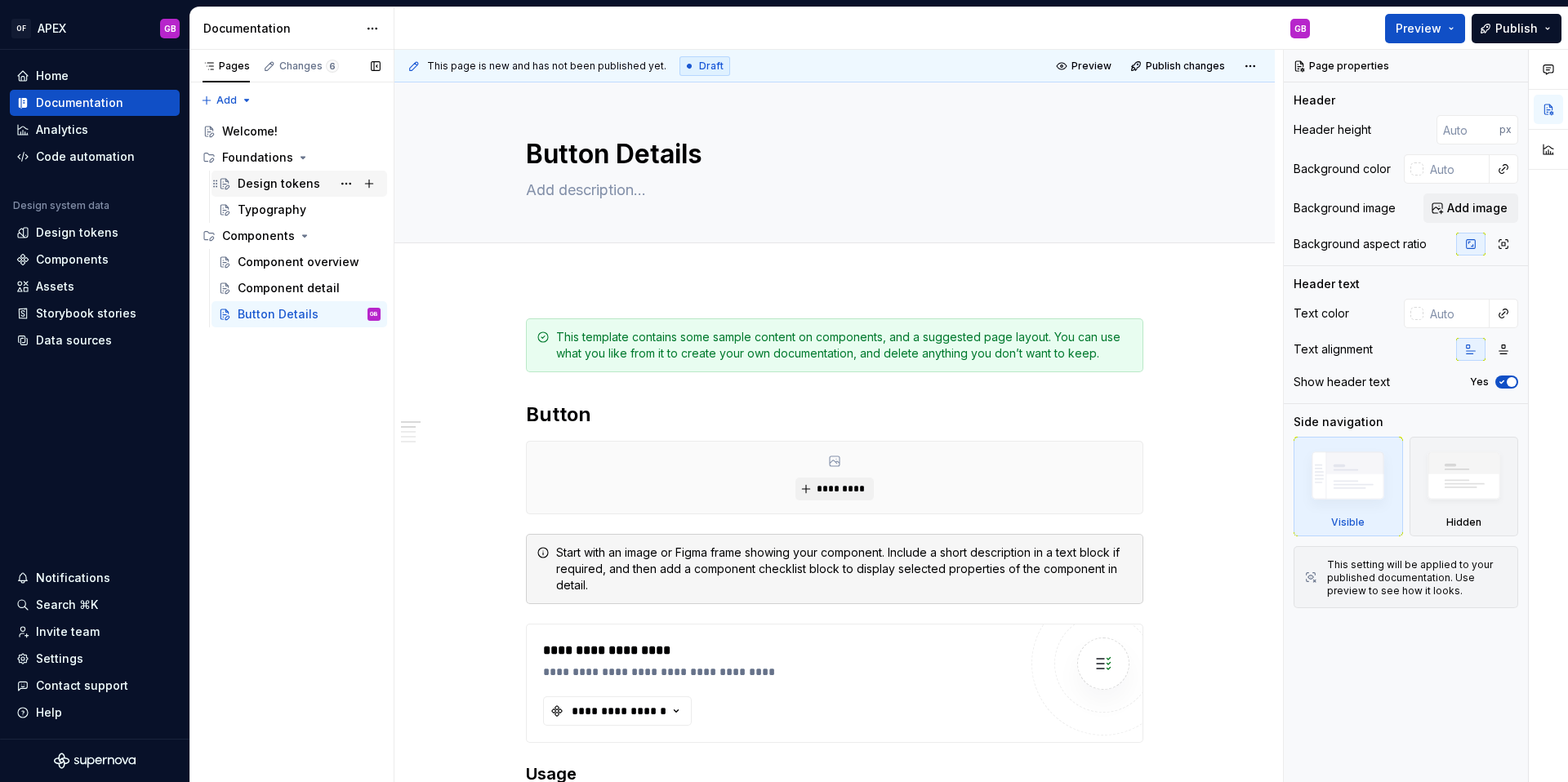
click at [263, 181] on div "Design tokens" at bounding box center [278, 184] width 82 height 17
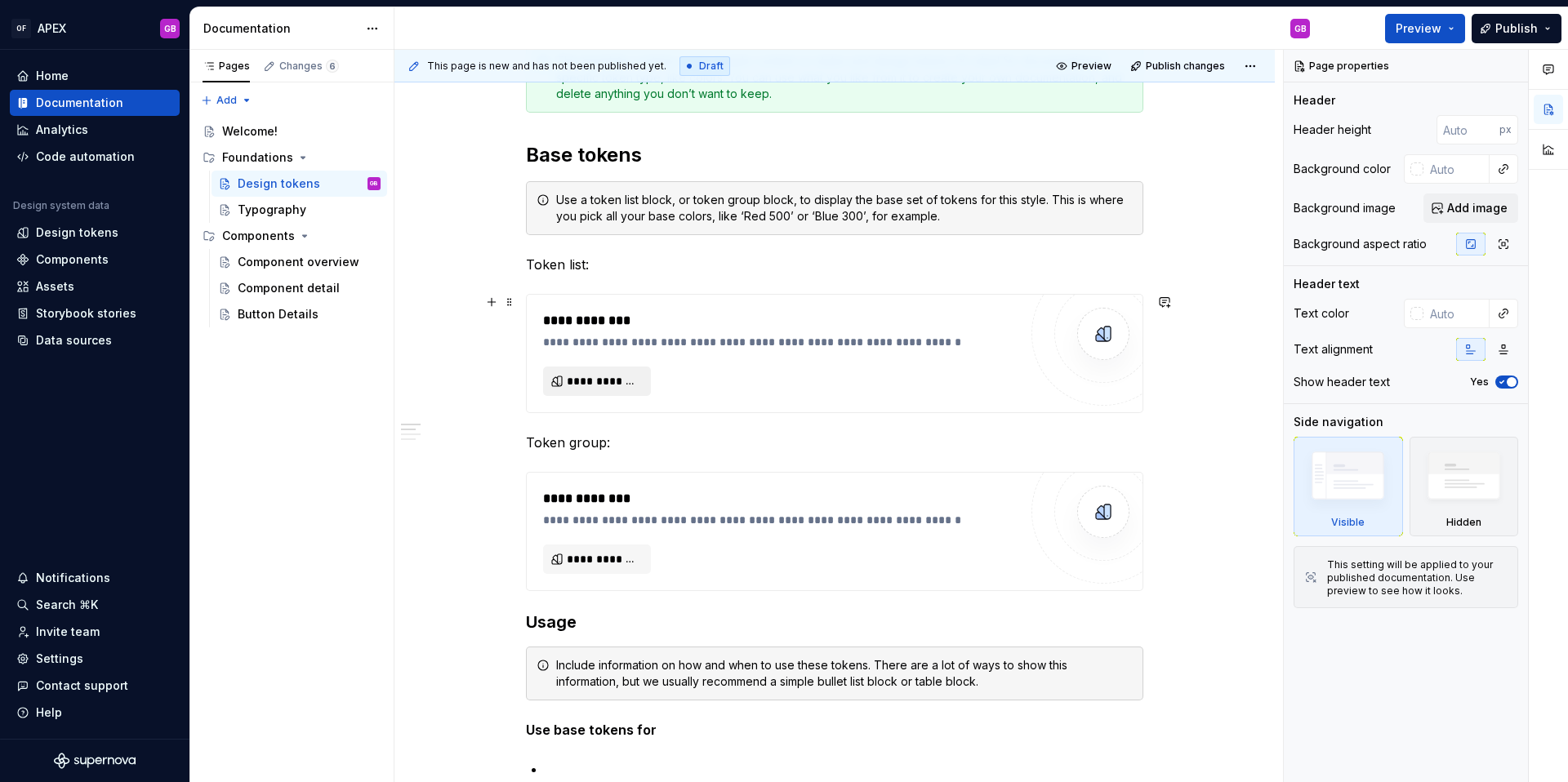
scroll to position [298, 0]
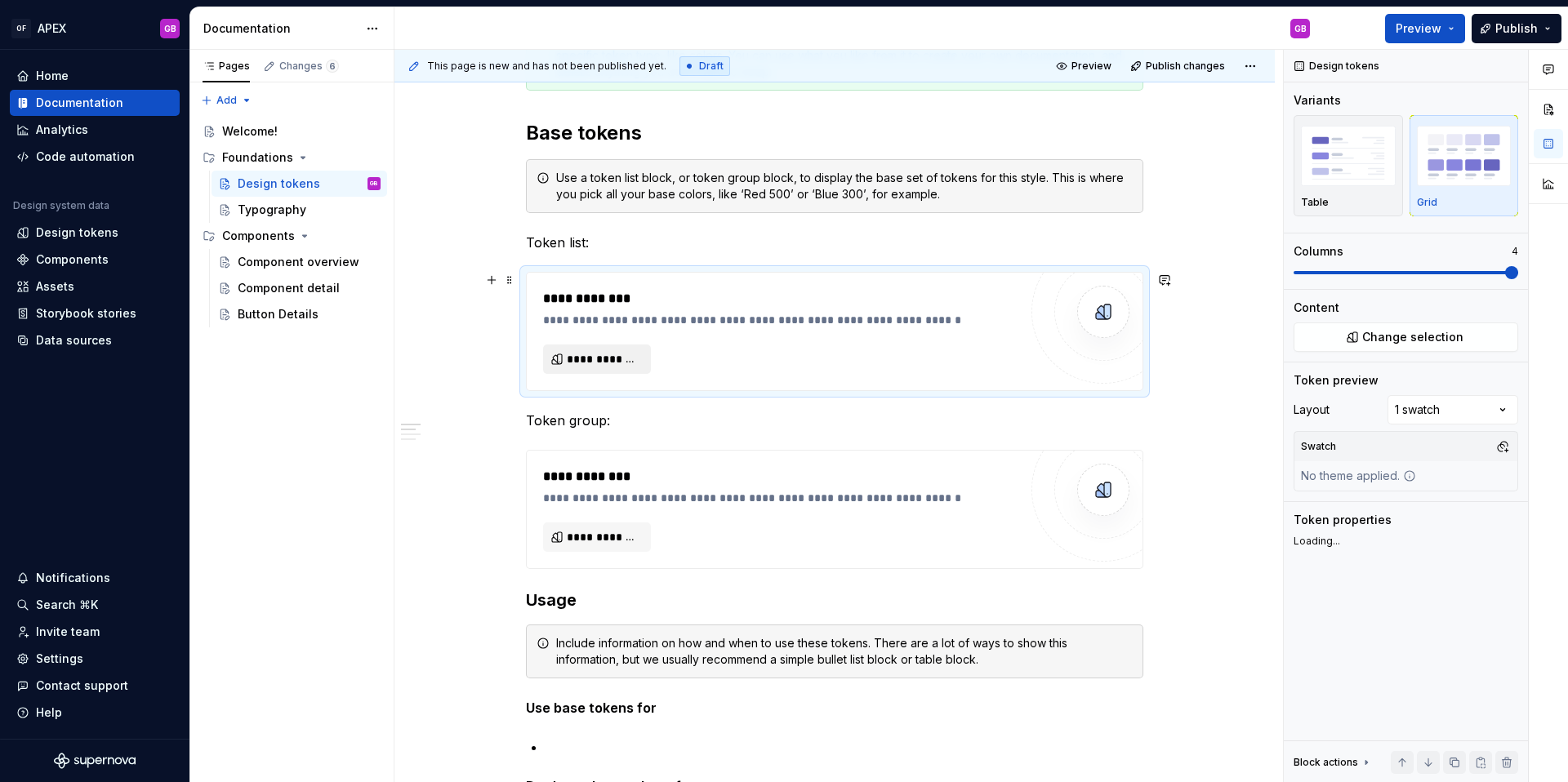
click at [619, 360] on span "**********" at bounding box center [604, 360] width 74 height 17
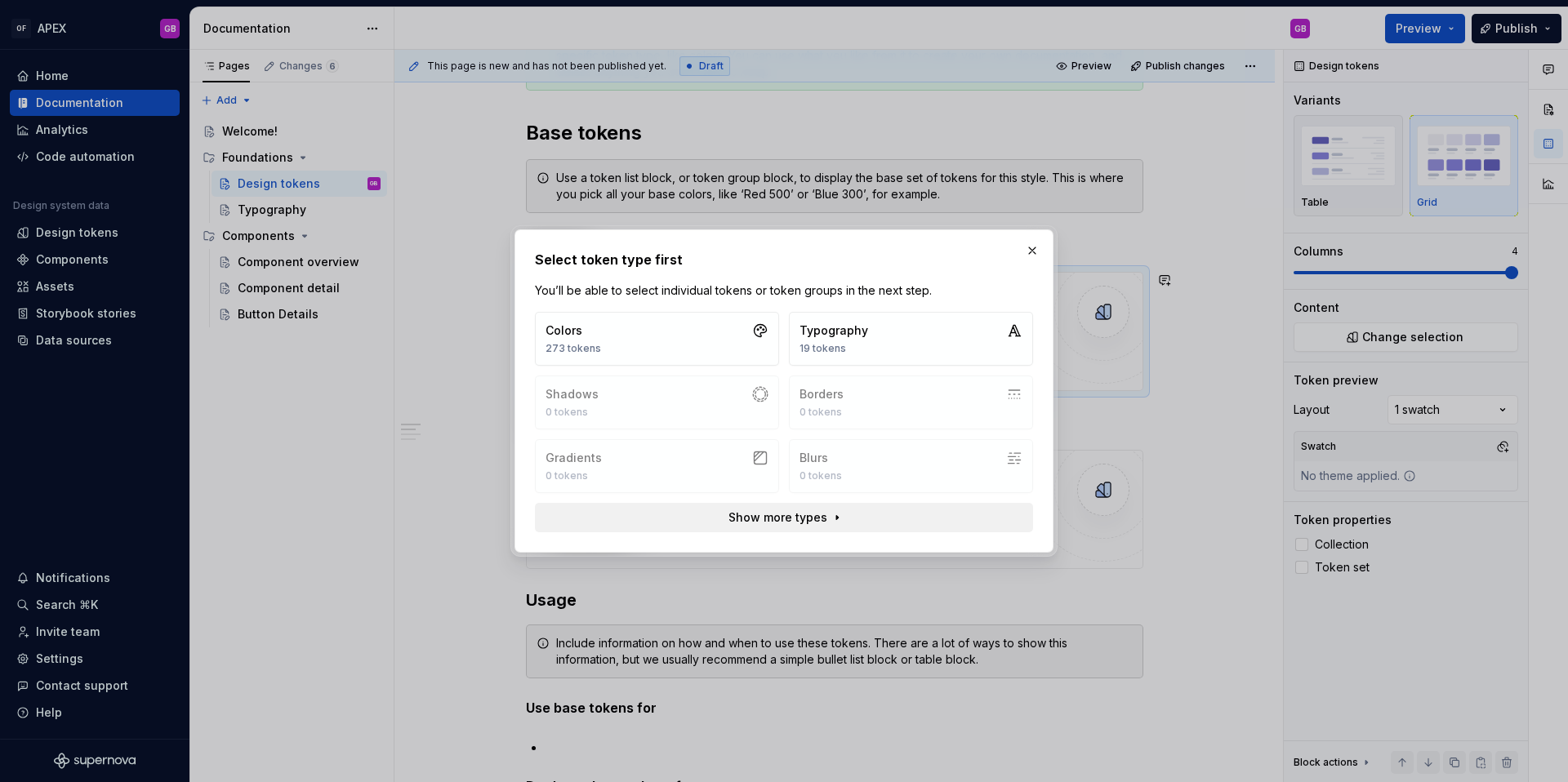
click at [835, 519] on button "Show more types" at bounding box center [784, 518] width 498 height 30
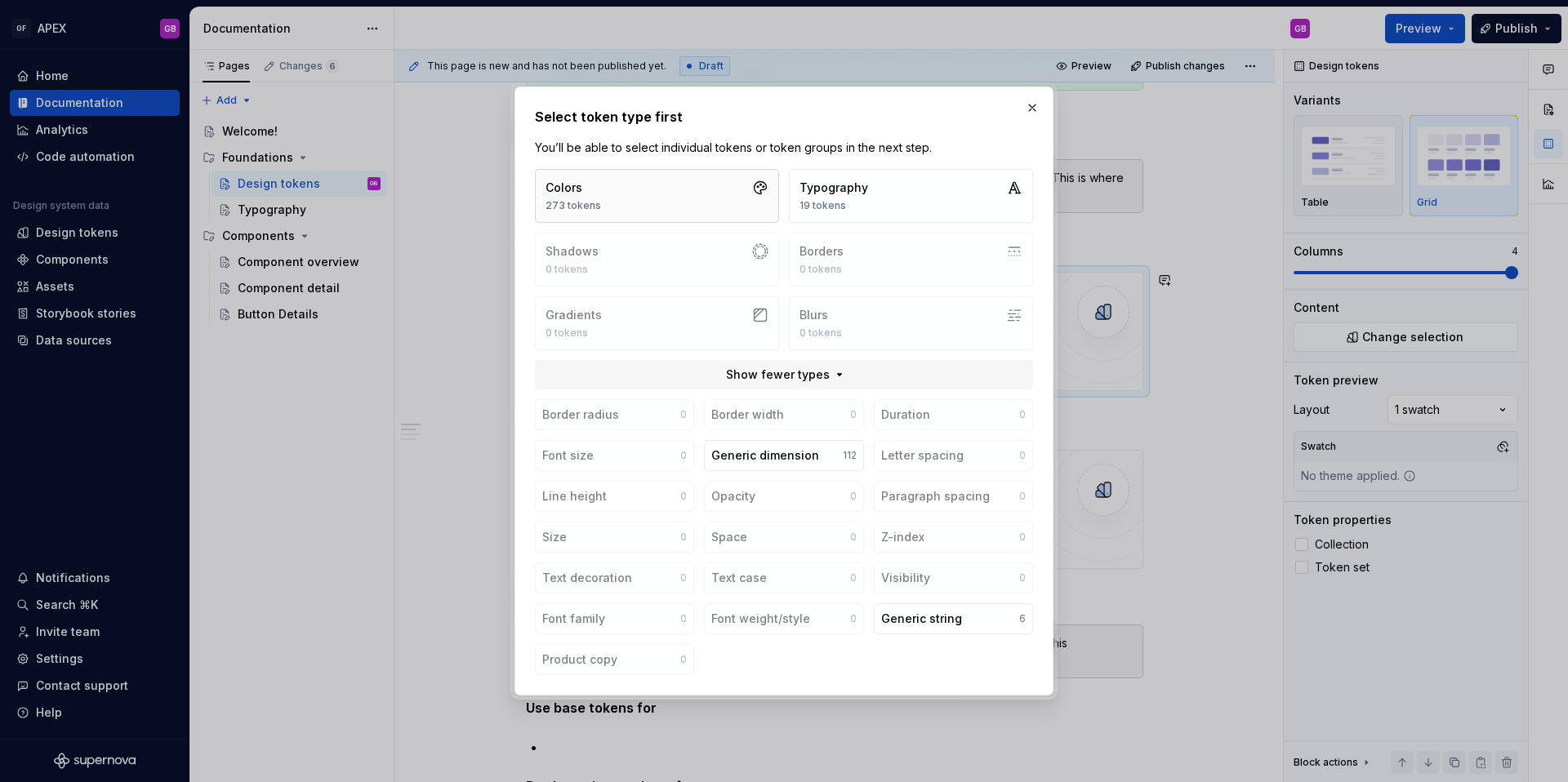
click at [634, 196] on button "Colors 273 tokens" at bounding box center [657, 196] width 244 height 54
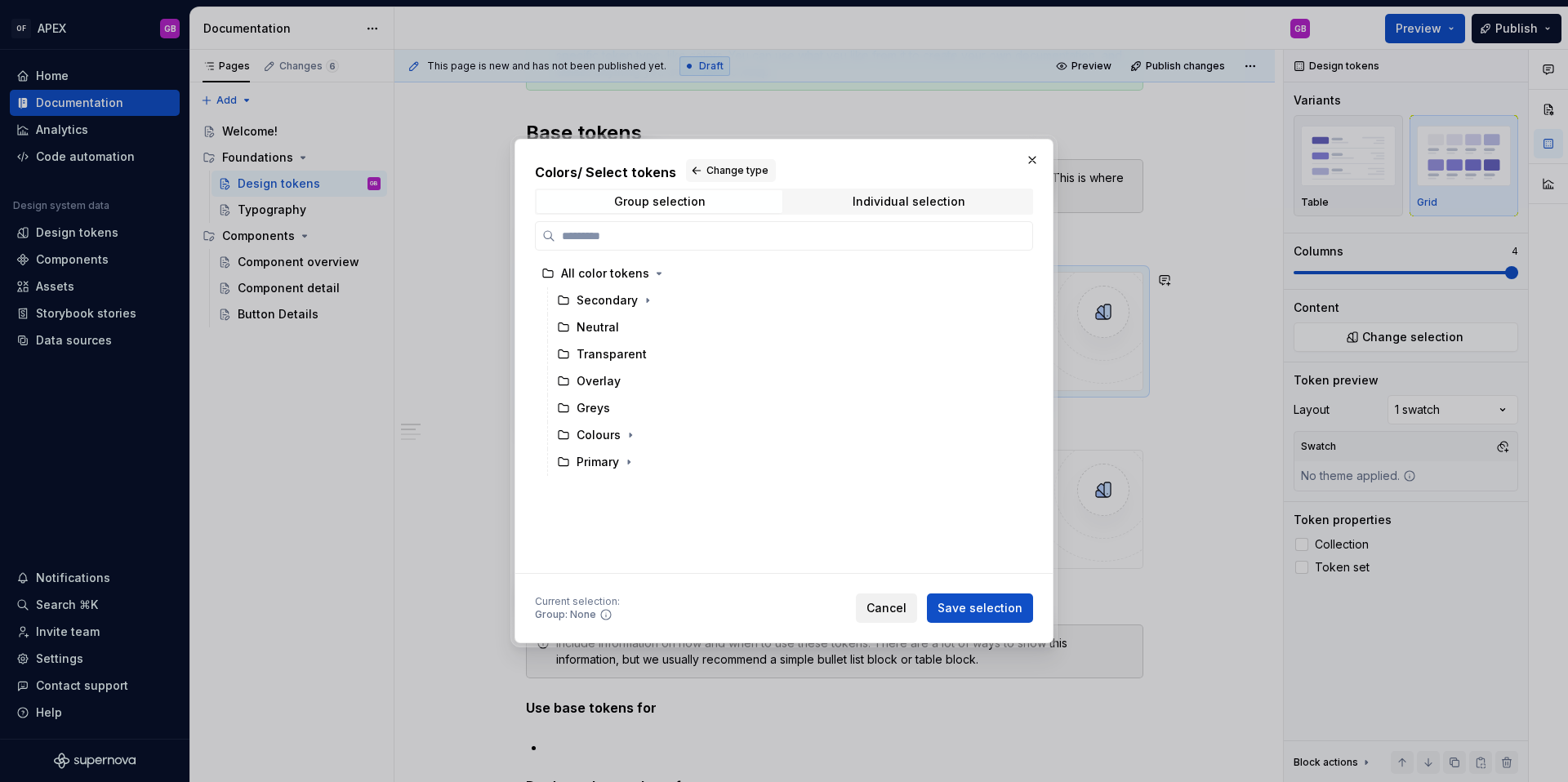
click at [883, 605] on span "Cancel" at bounding box center [886, 608] width 40 height 17
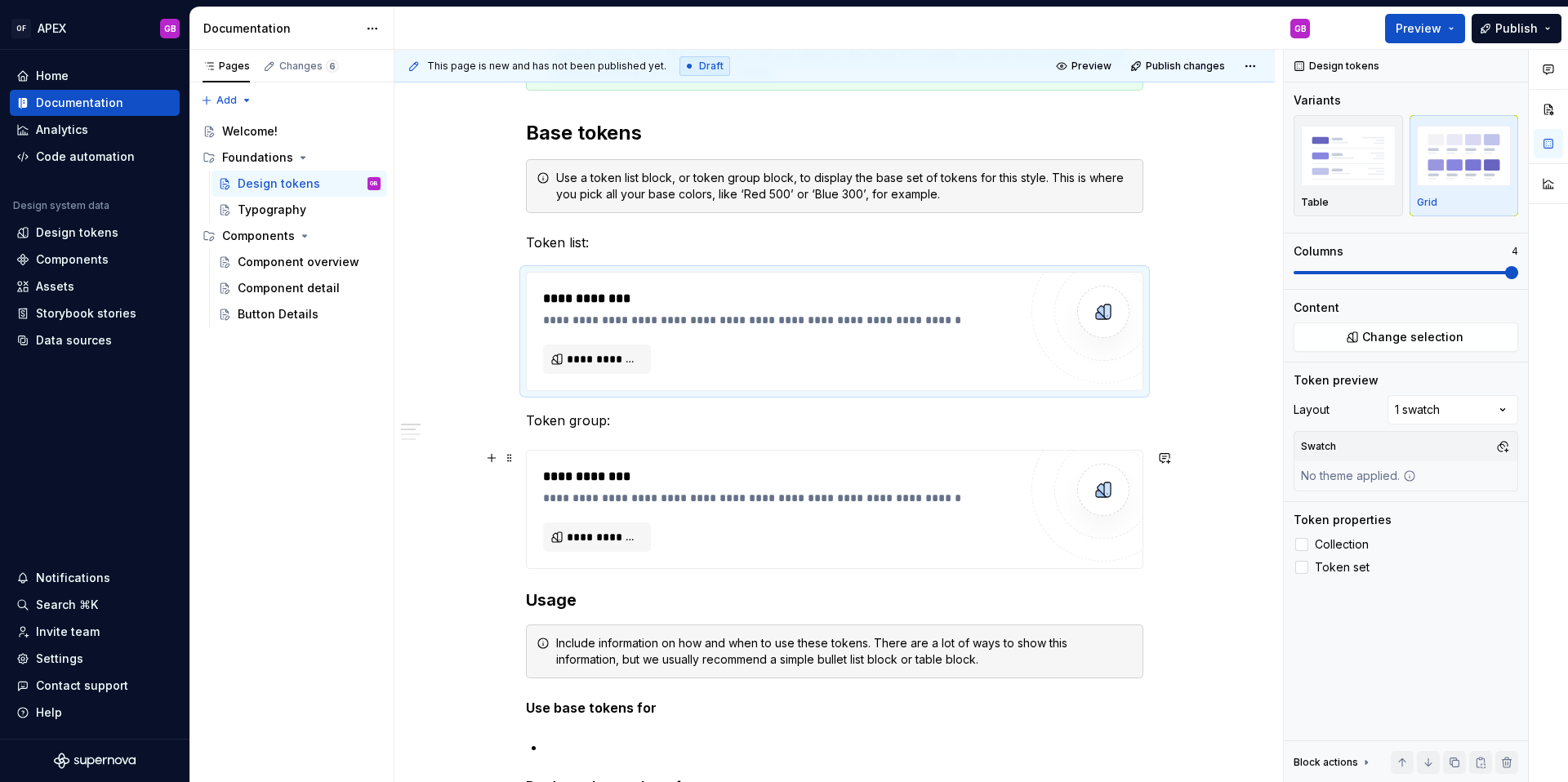
type textarea "*"
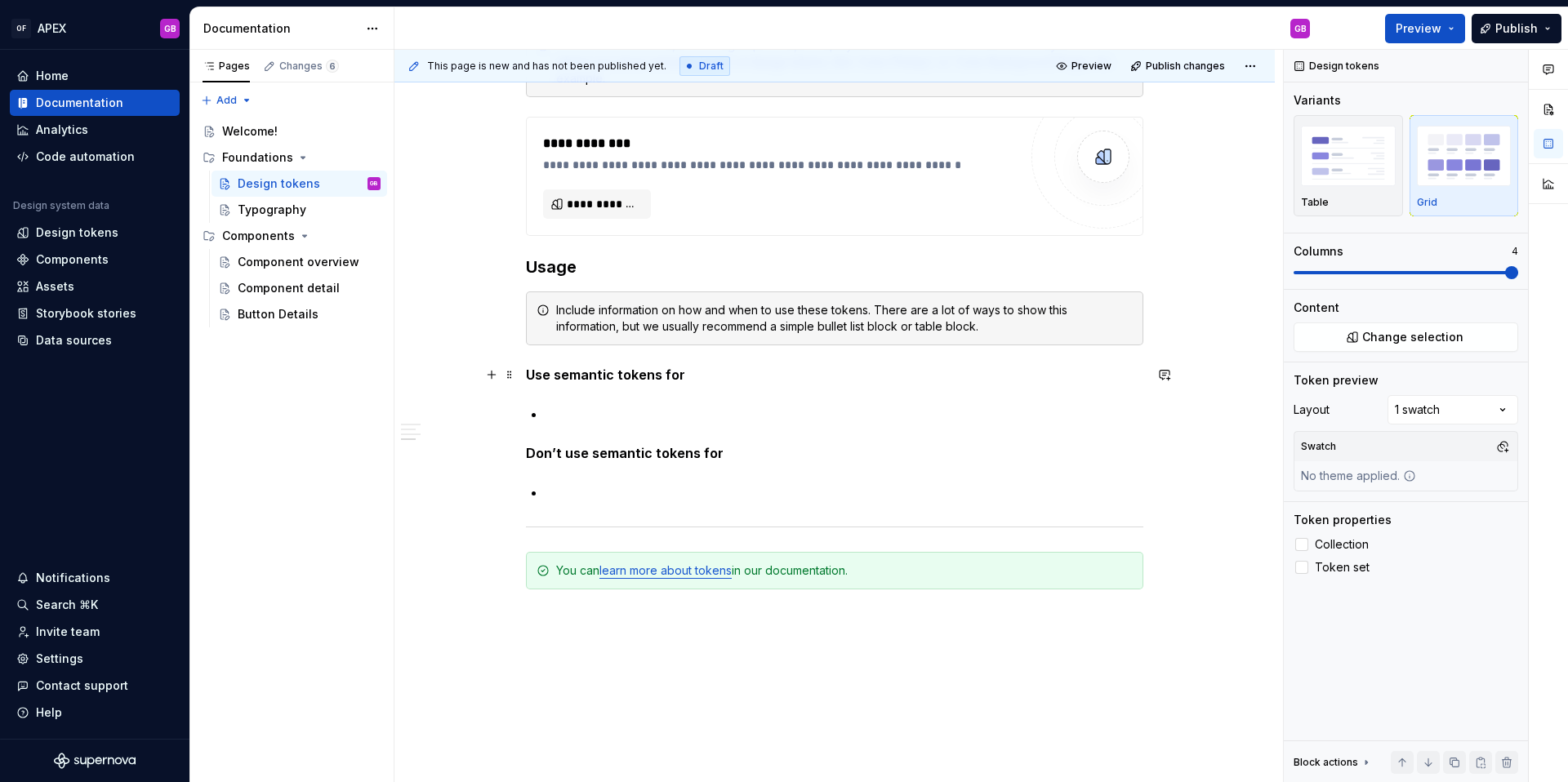
scroll to position [1170, 0]
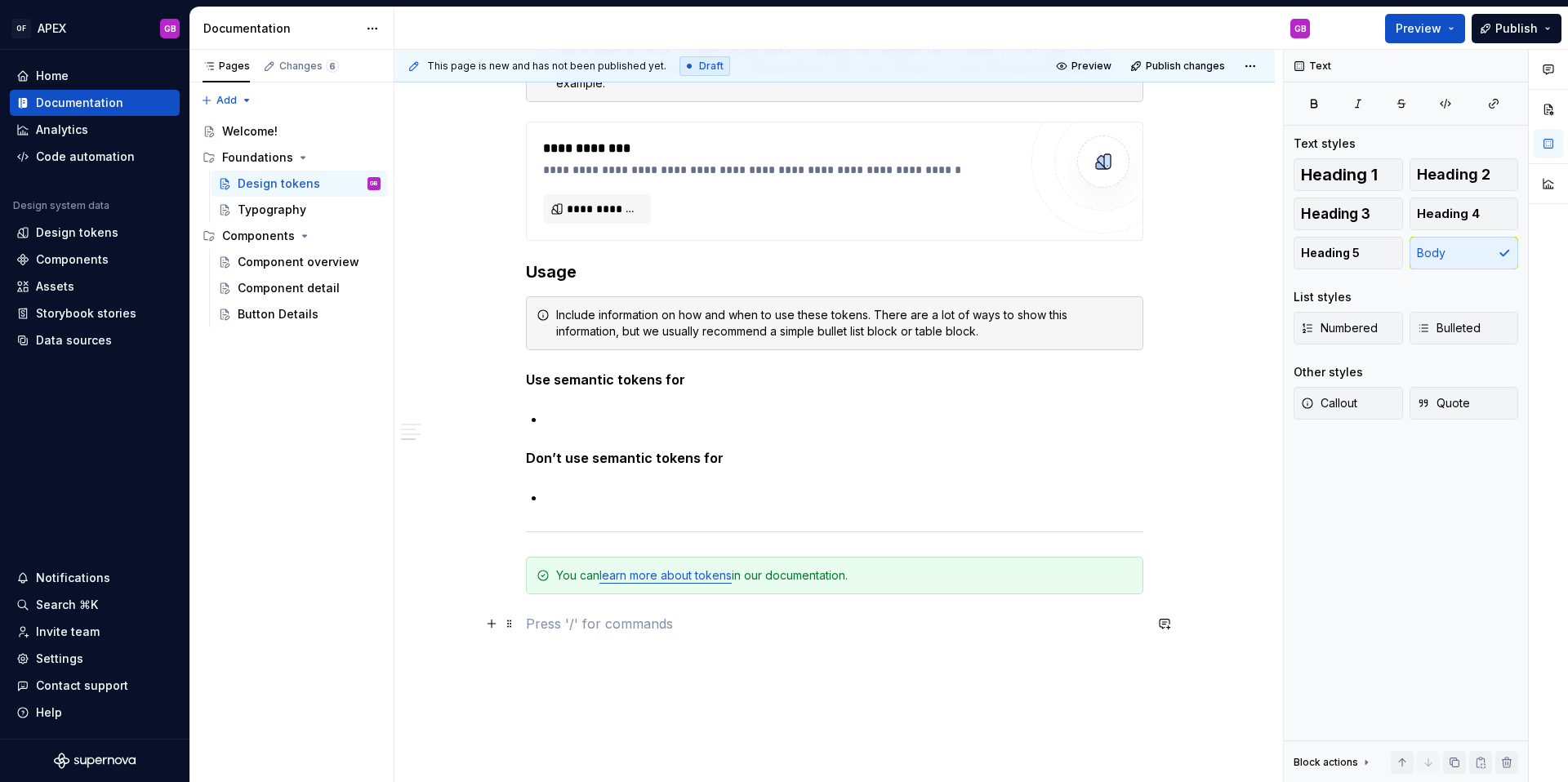
click at [704, 620] on p at bounding box center [835, 623] width 618 height 19
click at [704, 578] on link "learn more about tokens" at bounding box center [665, 575] width 132 height 14
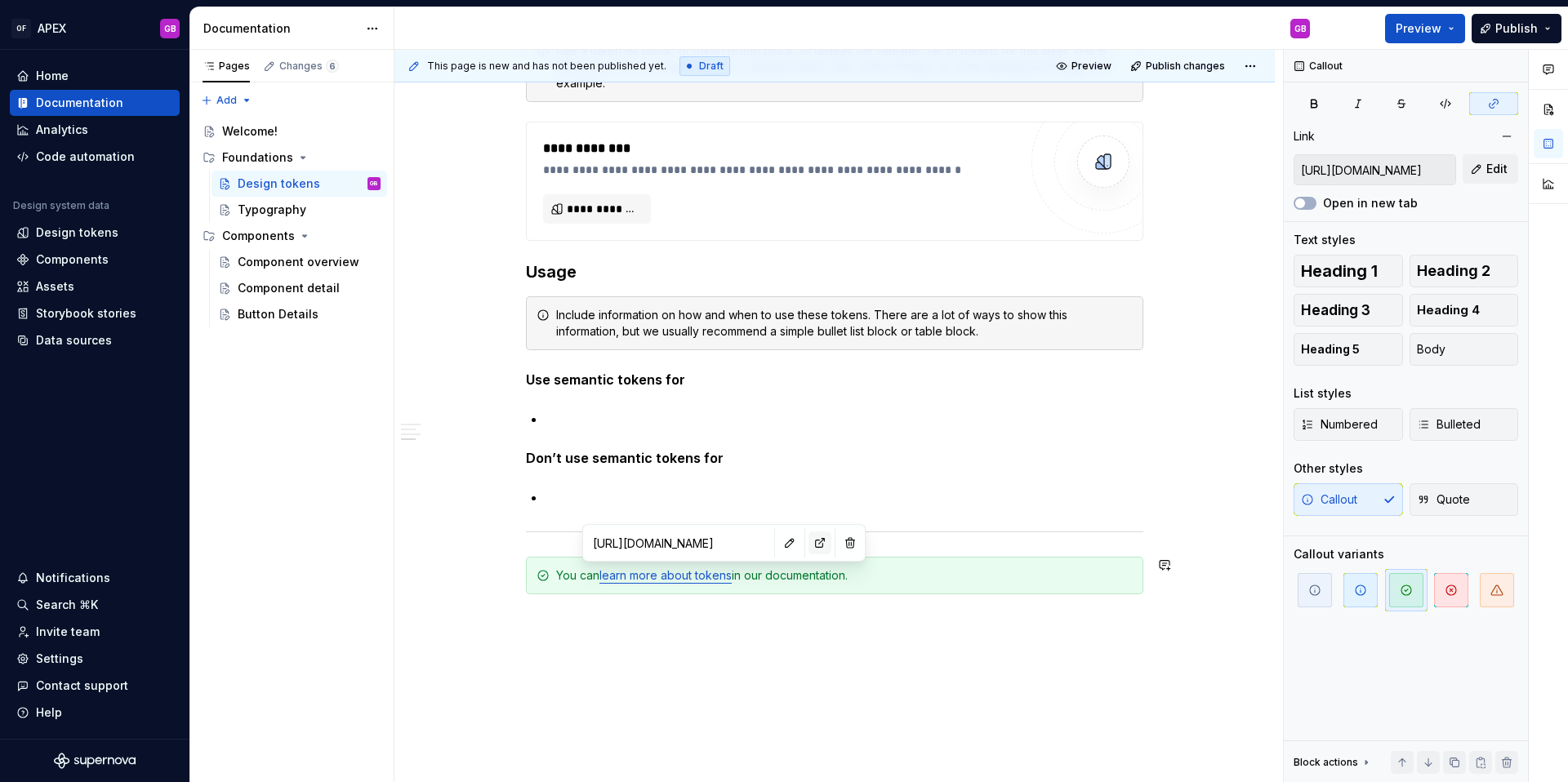
click at [809, 544] on button "button" at bounding box center [820, 543] width 23 height 23
click at [64, 232] on div "Design tokens" at bounding box center [77, 233] width 82 height 17
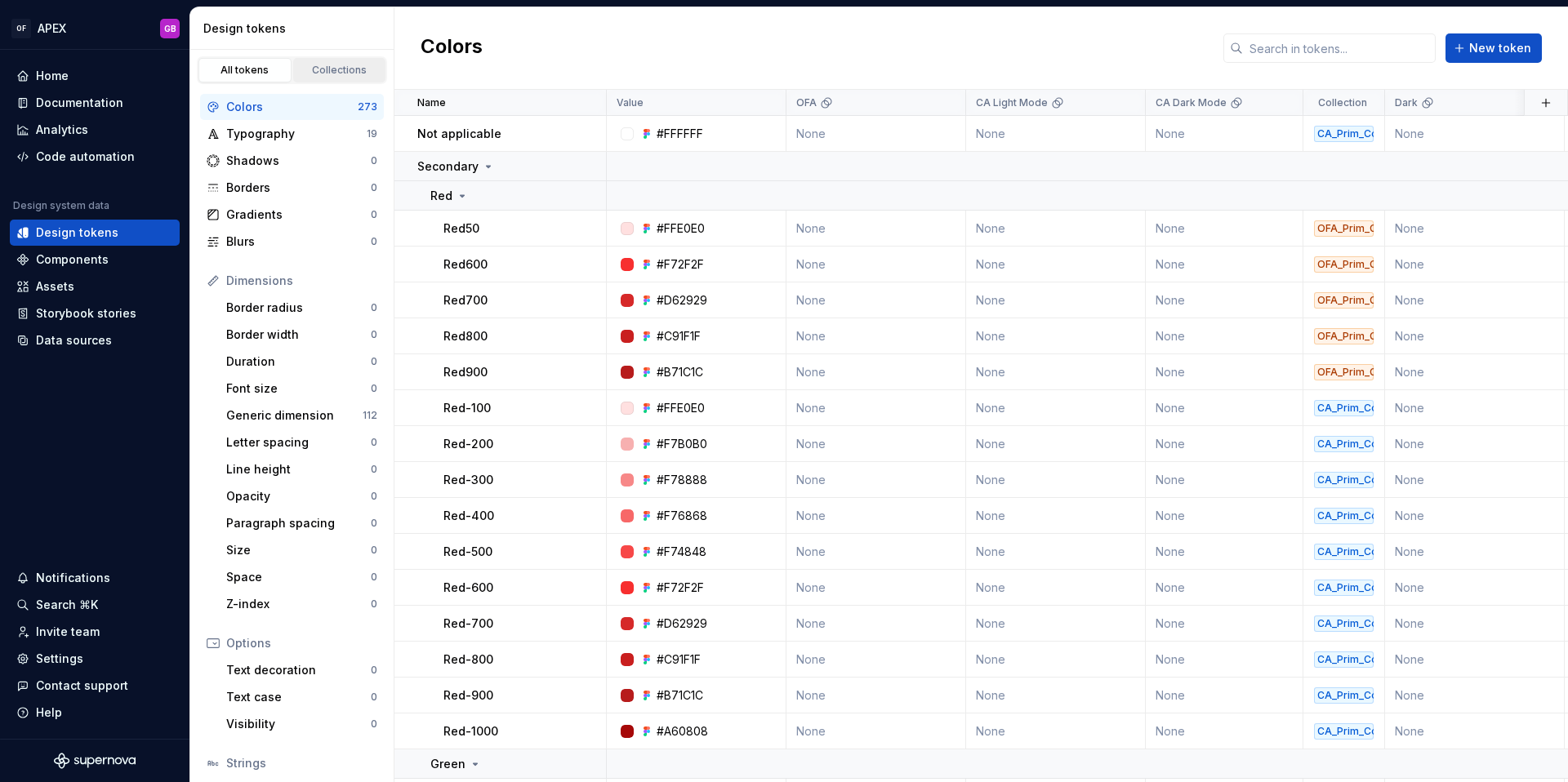
click at [337, 69] on div "Collections" at bounding box center [339, 70] width 81 height 13
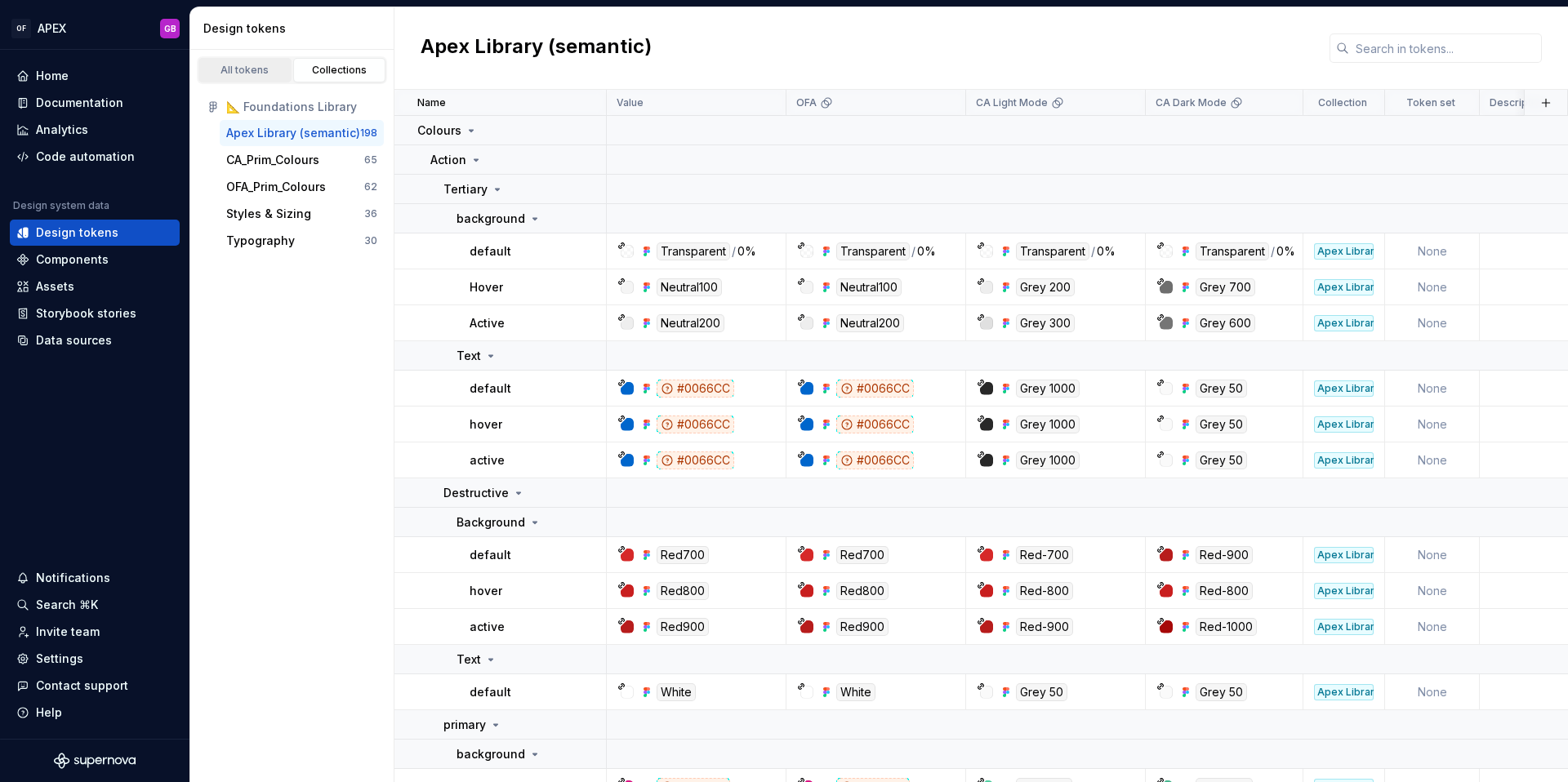
click at [251, 70] on div "All tokens" at bounding box center [245, 70] width 81 height 13
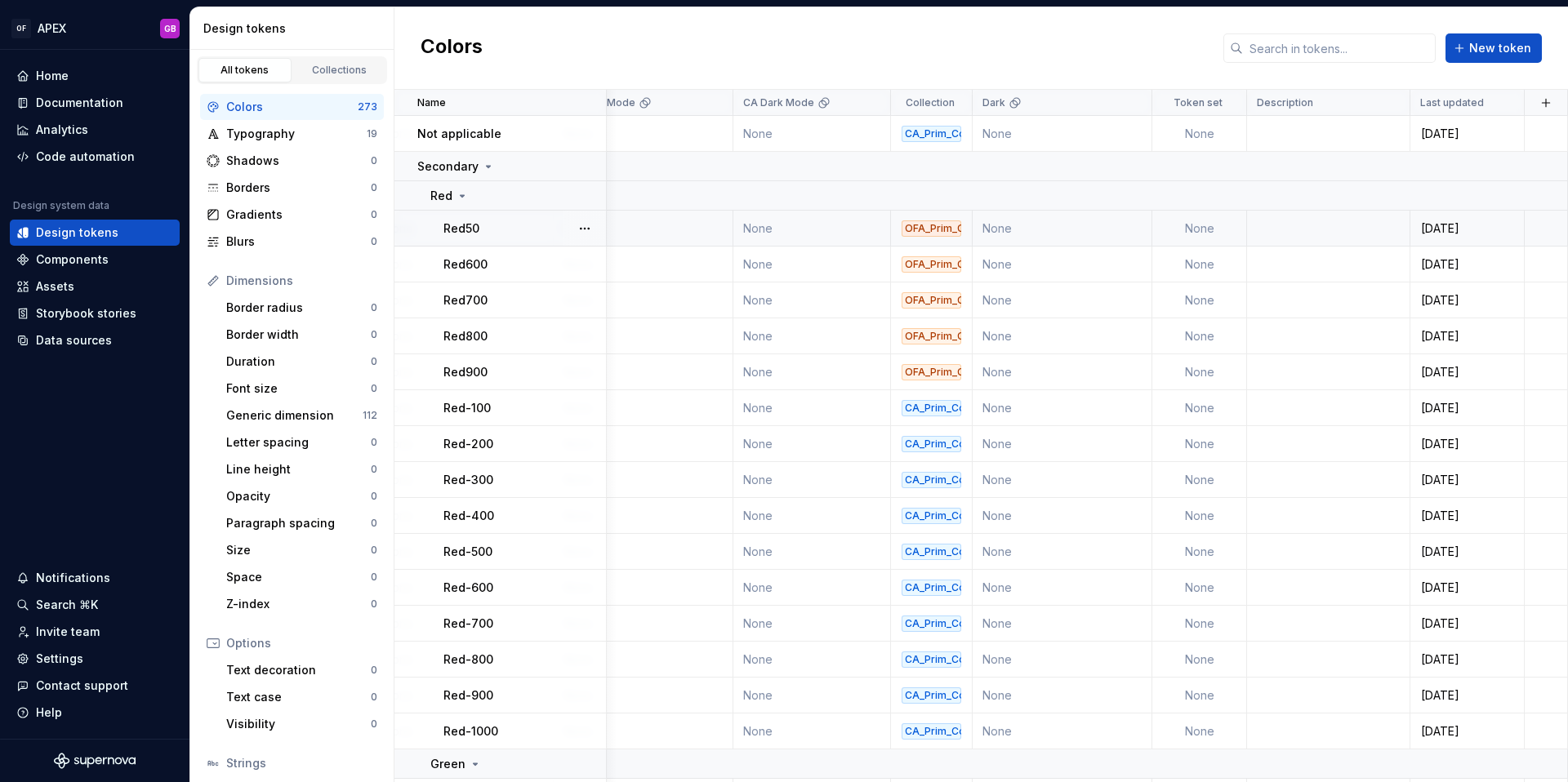
scroll to position [0, 412]
click at [1488, 49] on span "New token" at bounding box center [1500, 48] width 62 height 17
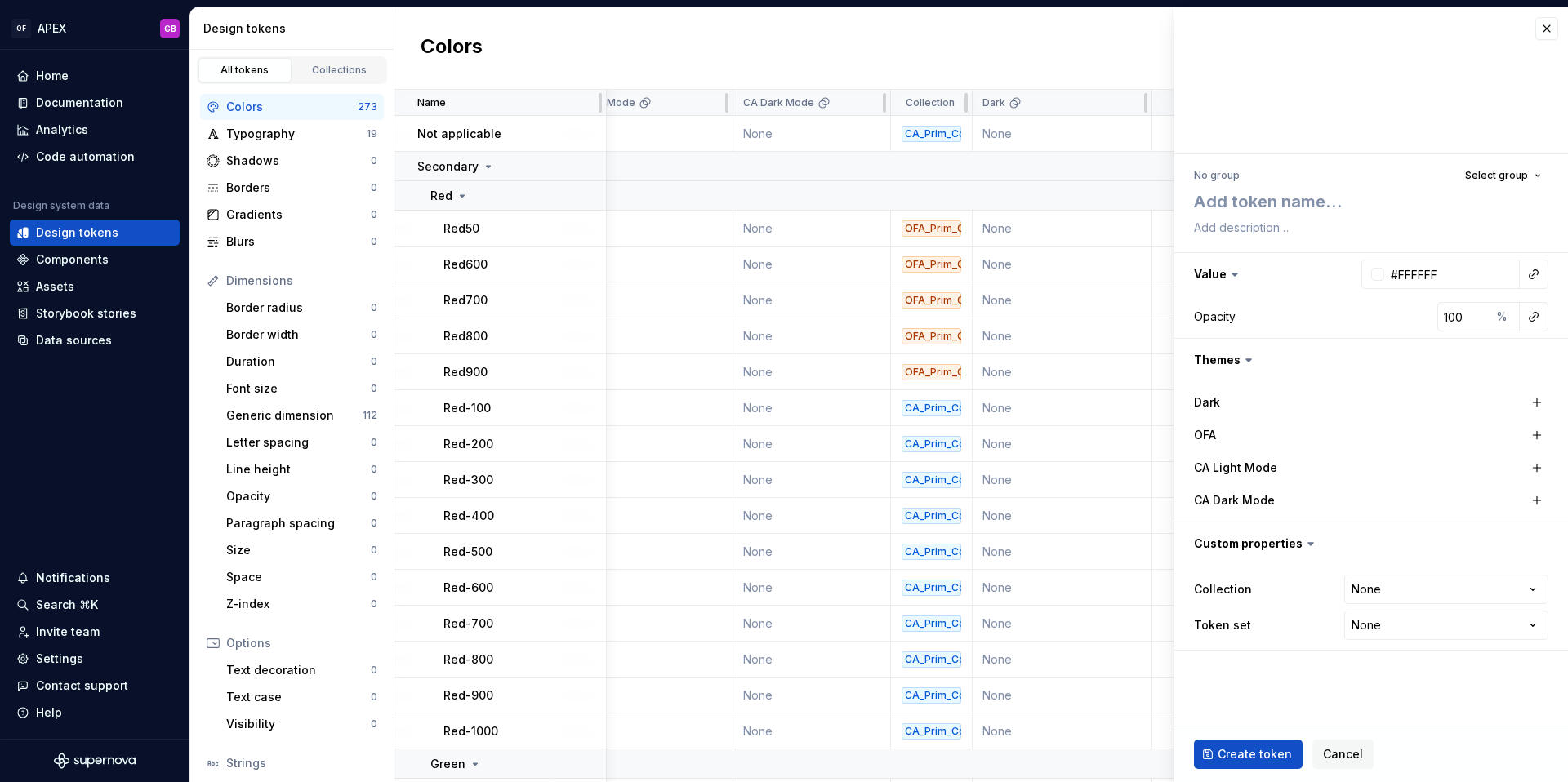
type textarea "*"
click at [1308, 545] on icon at bounding box center [1310, 544] width 5 height 3
click at [1305, 542] on icon at bounding box center [1311, 544] width 17 height 17
click at [1338, 757] on span "Cancel" at bounding box center [1342, 754] width 40 height 17
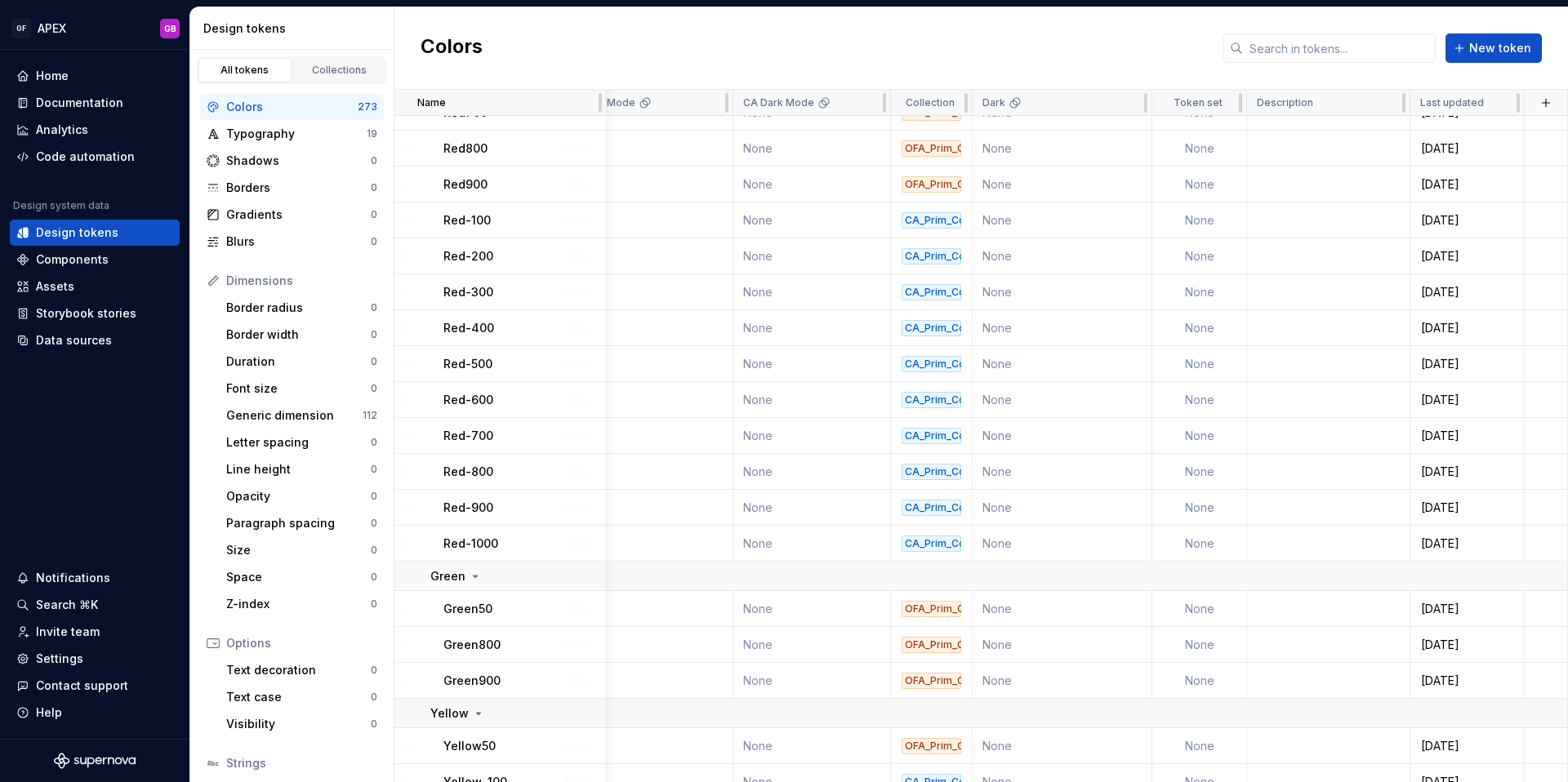
scroll to position [0, 412]
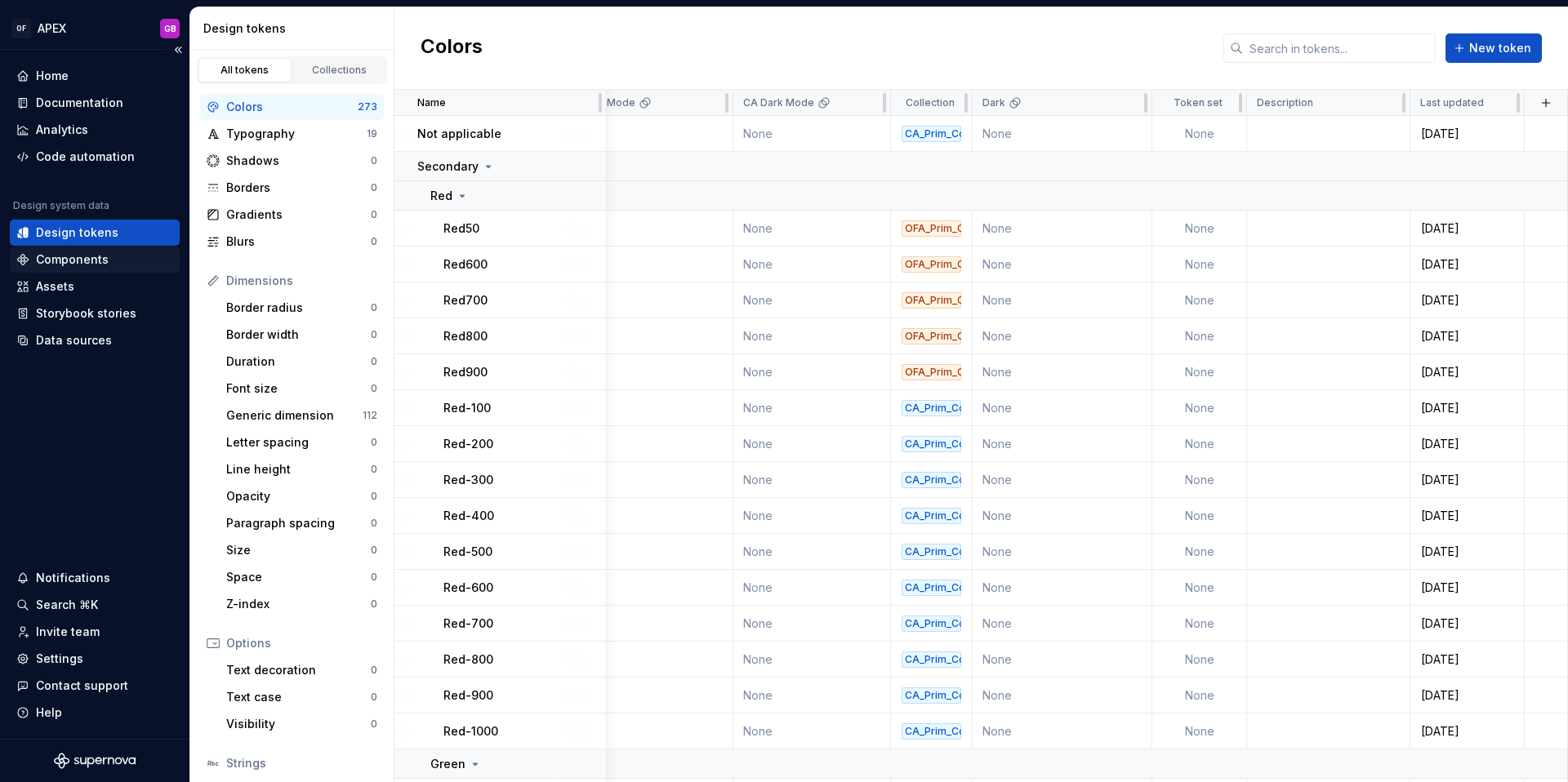
click at [45, 263] on div "Components" at bounding box center [72, 260] width 73 height 17
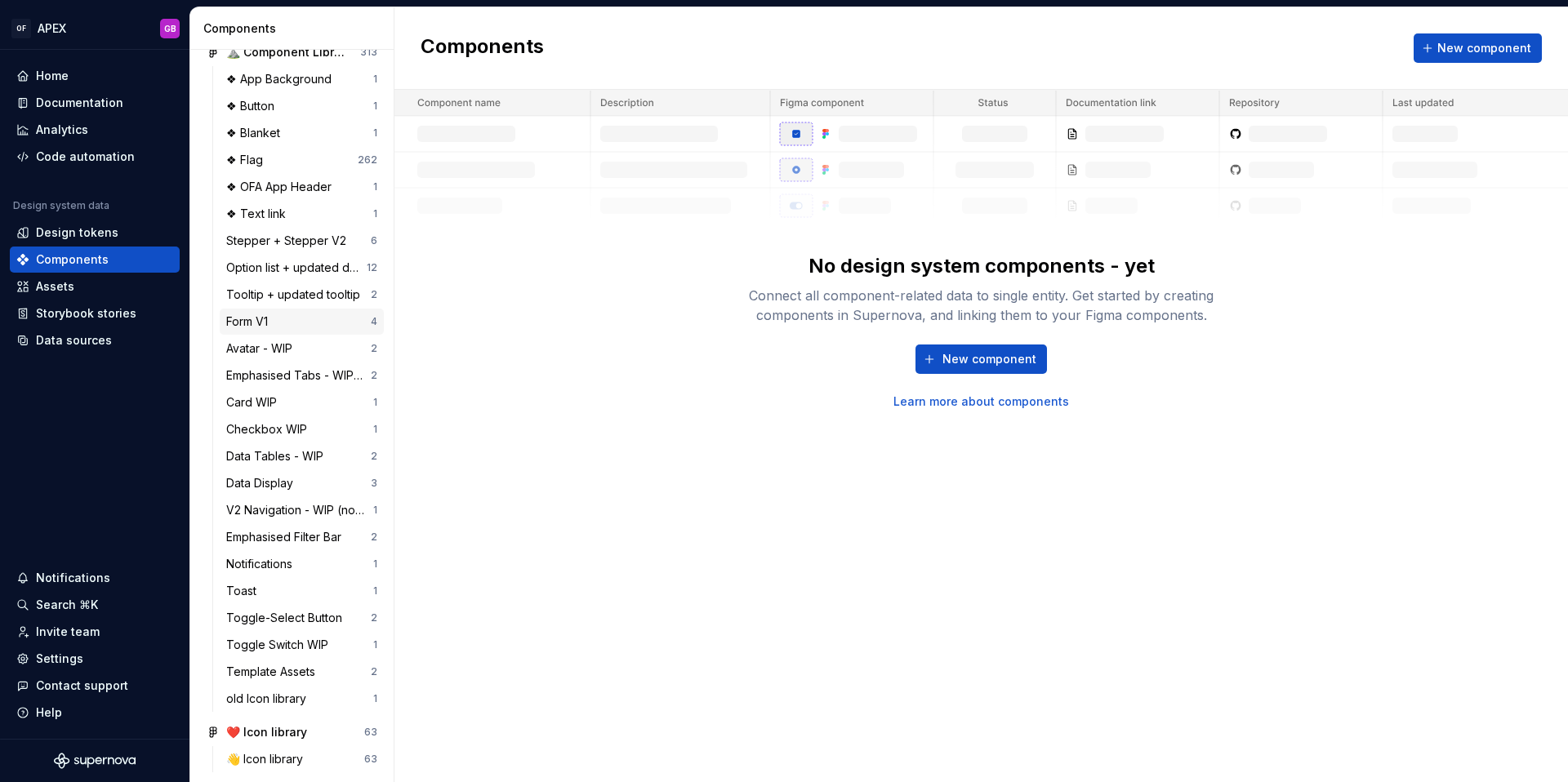
scroll to position [118, 0]
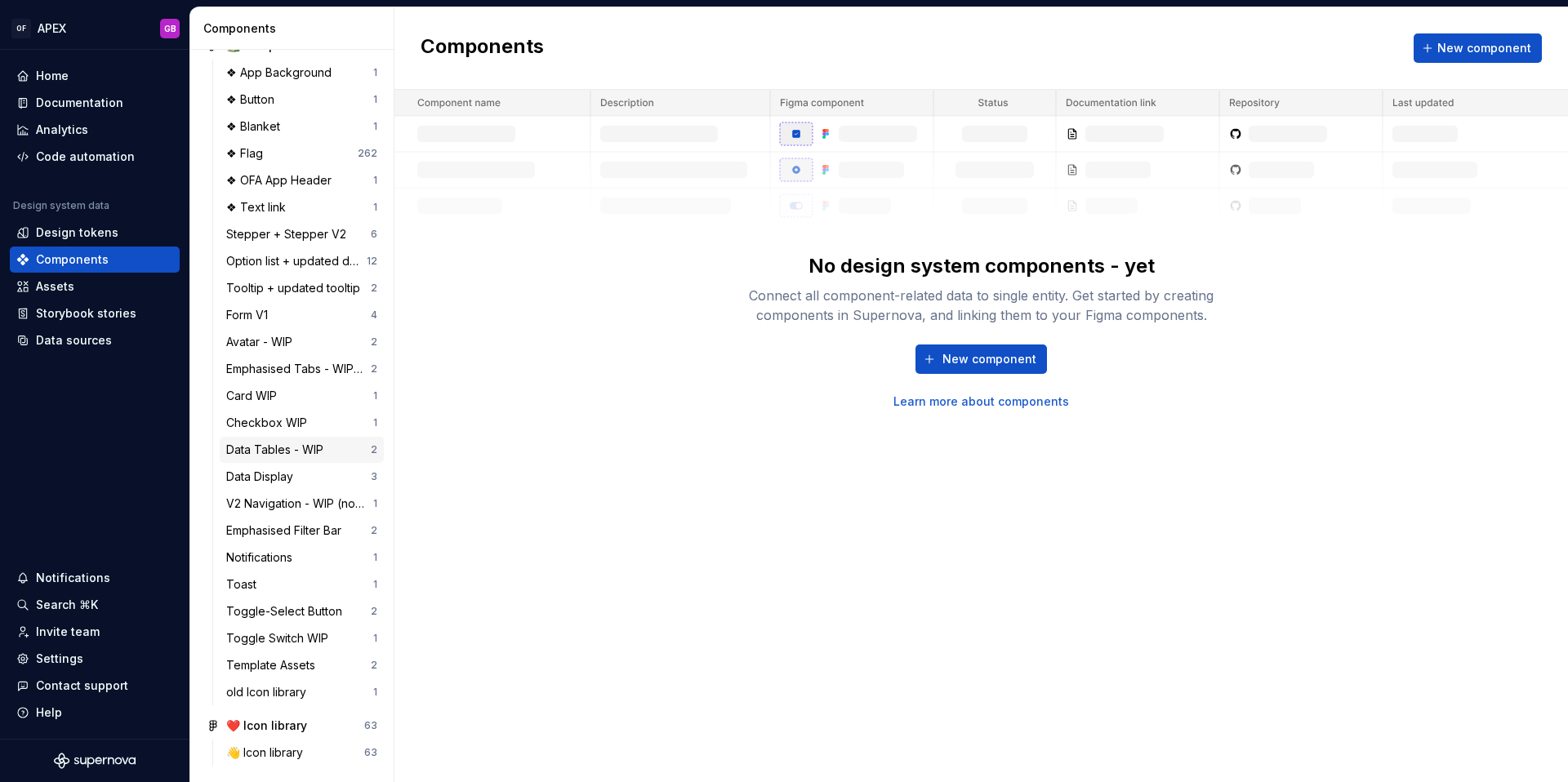
click at [287, 445] on div "Data Tables - WIP" at bounding box center [278, 450] width 104 height 17
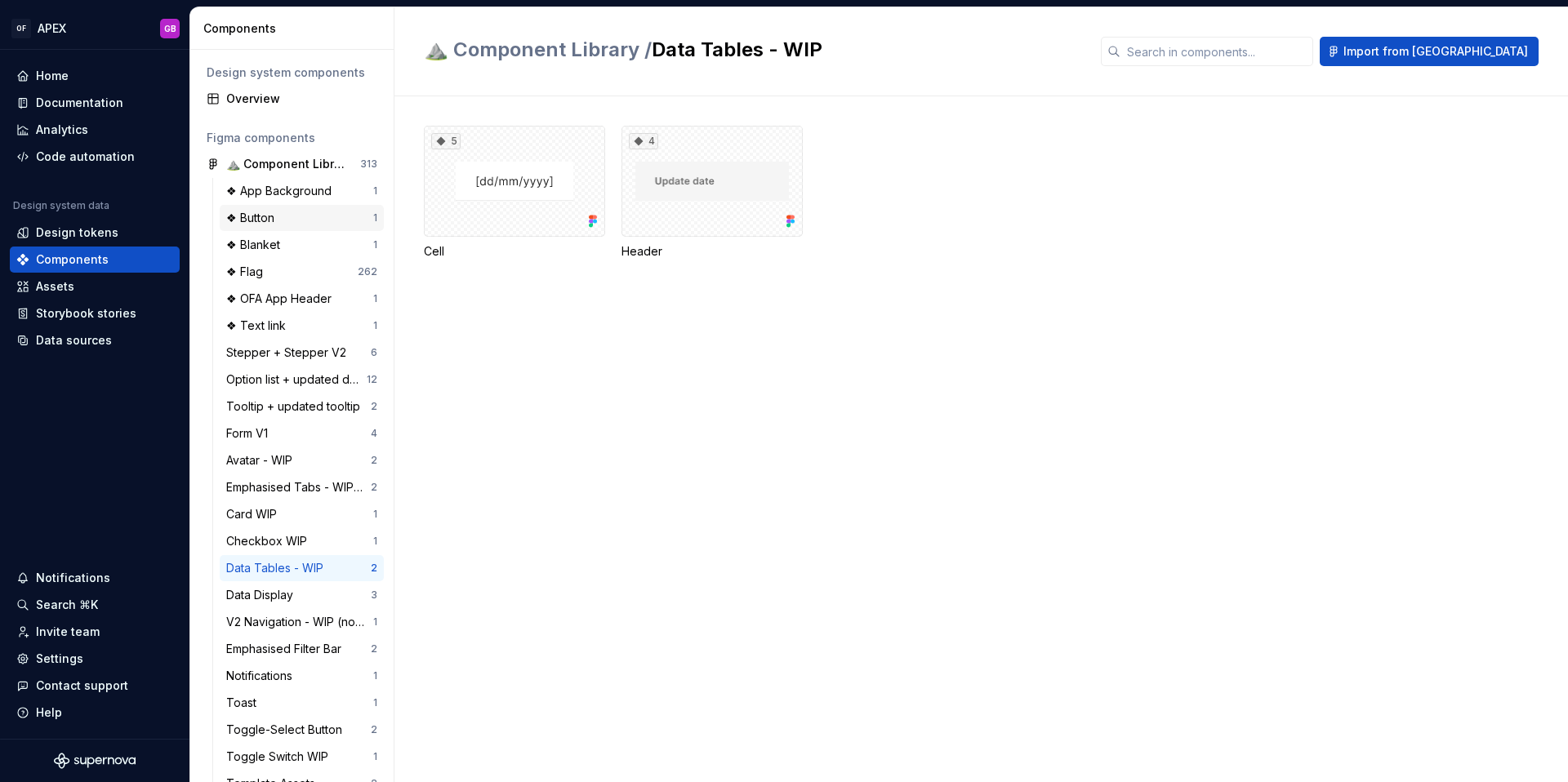
click at [263, 218] on div "❖ Button" at bounding box center [253, 218] width 55 height 17
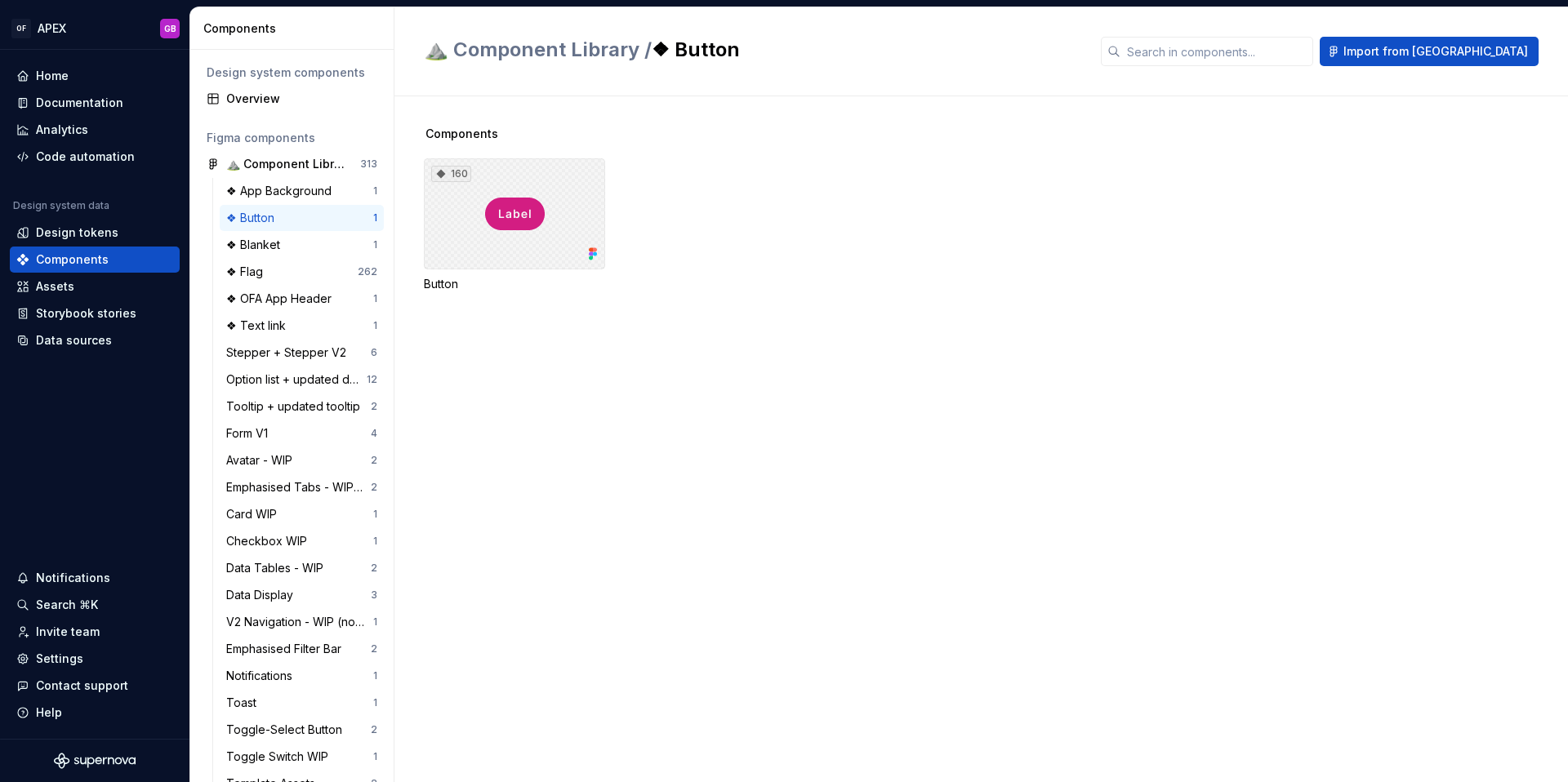
click at [516, 214] on div "160" at bounding box center [514, 214] width 181 height 111
